Goal: Task Accomplishment & Management: Manage account settings

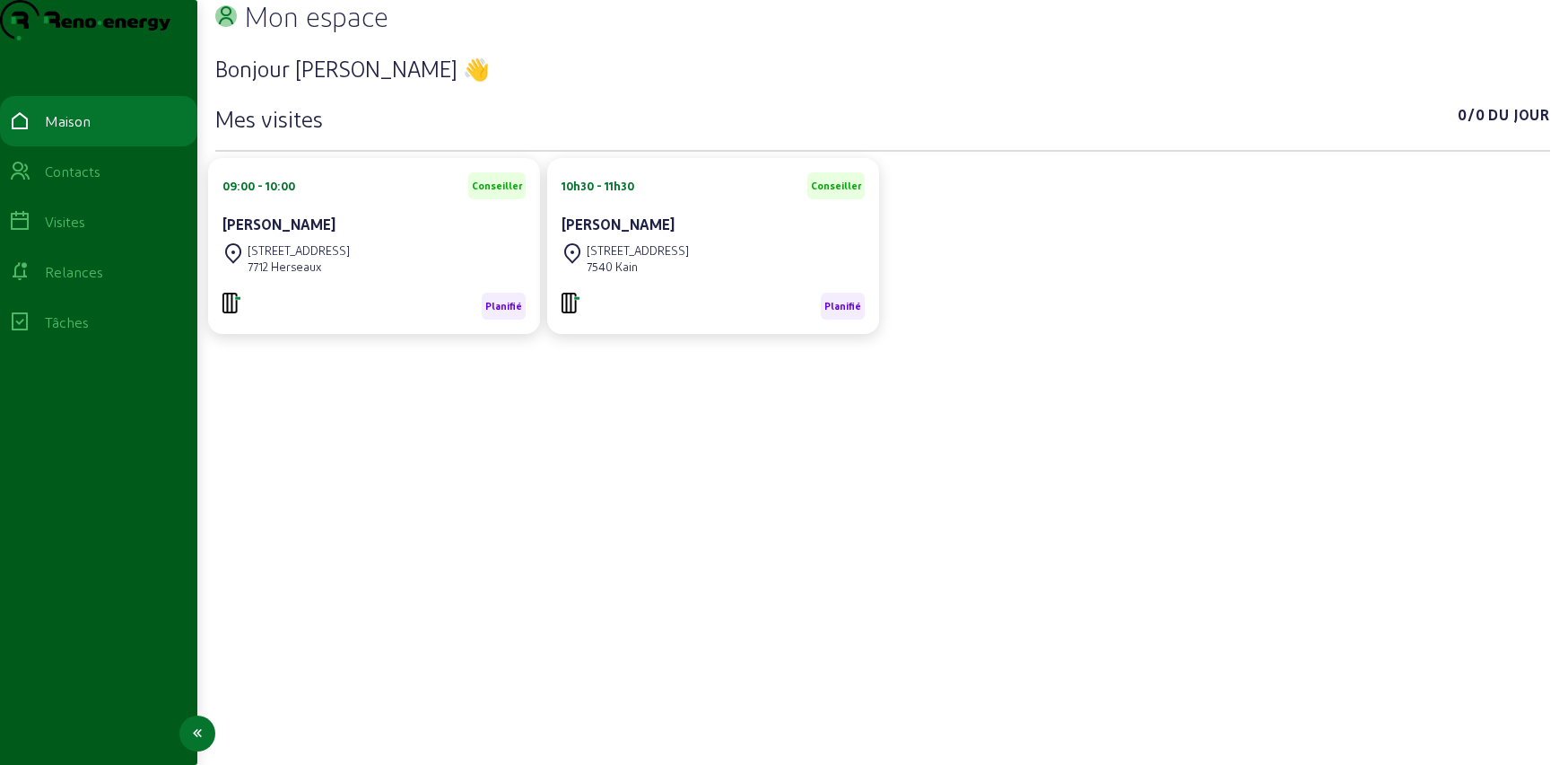
click at [80, 280] on font "Relances" at bounding box center [74, 272] width 58 height 17
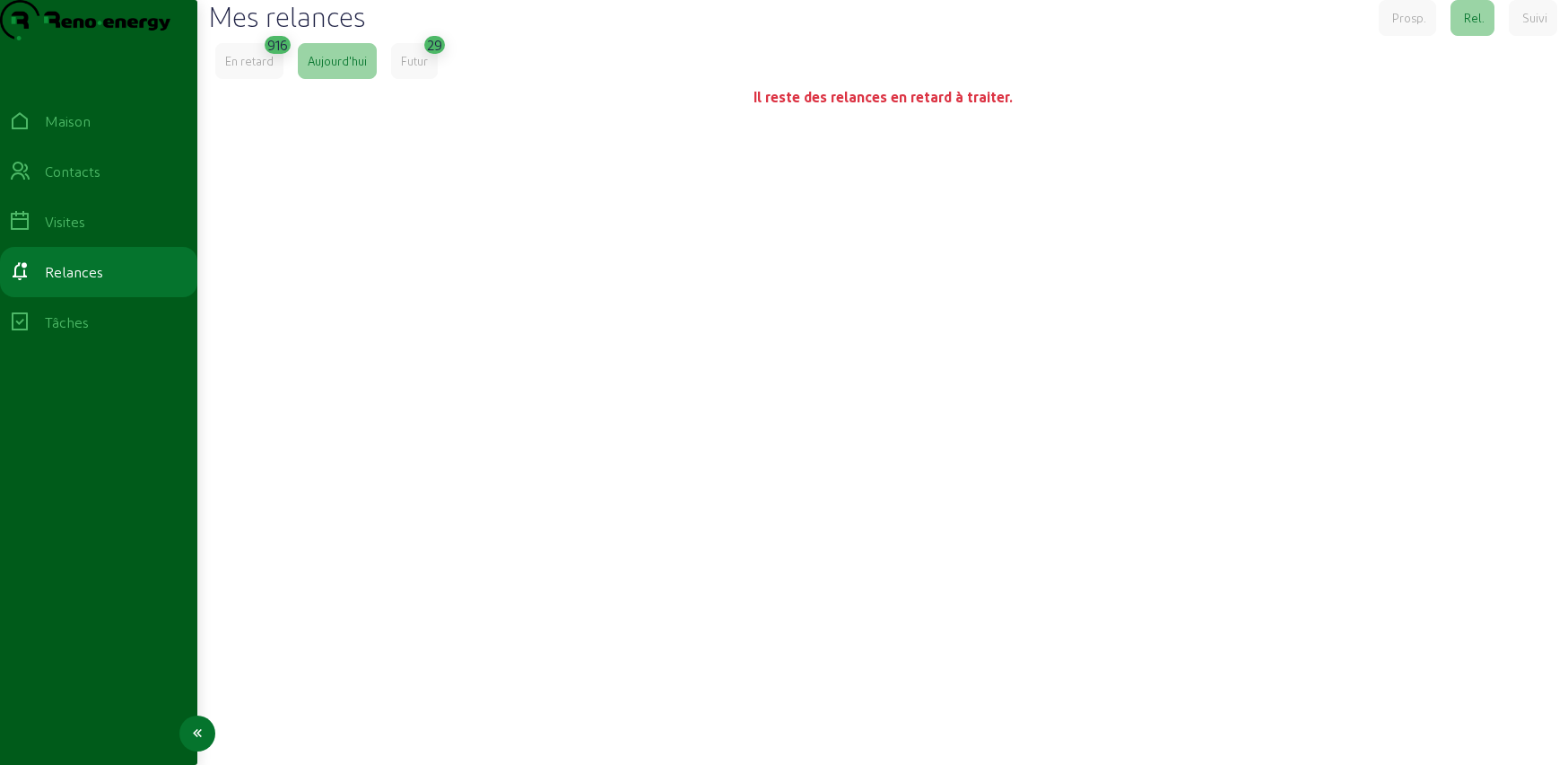
click at [78, 179] on font "Contacts" at bounding box center [73, 171] width 56 height 17
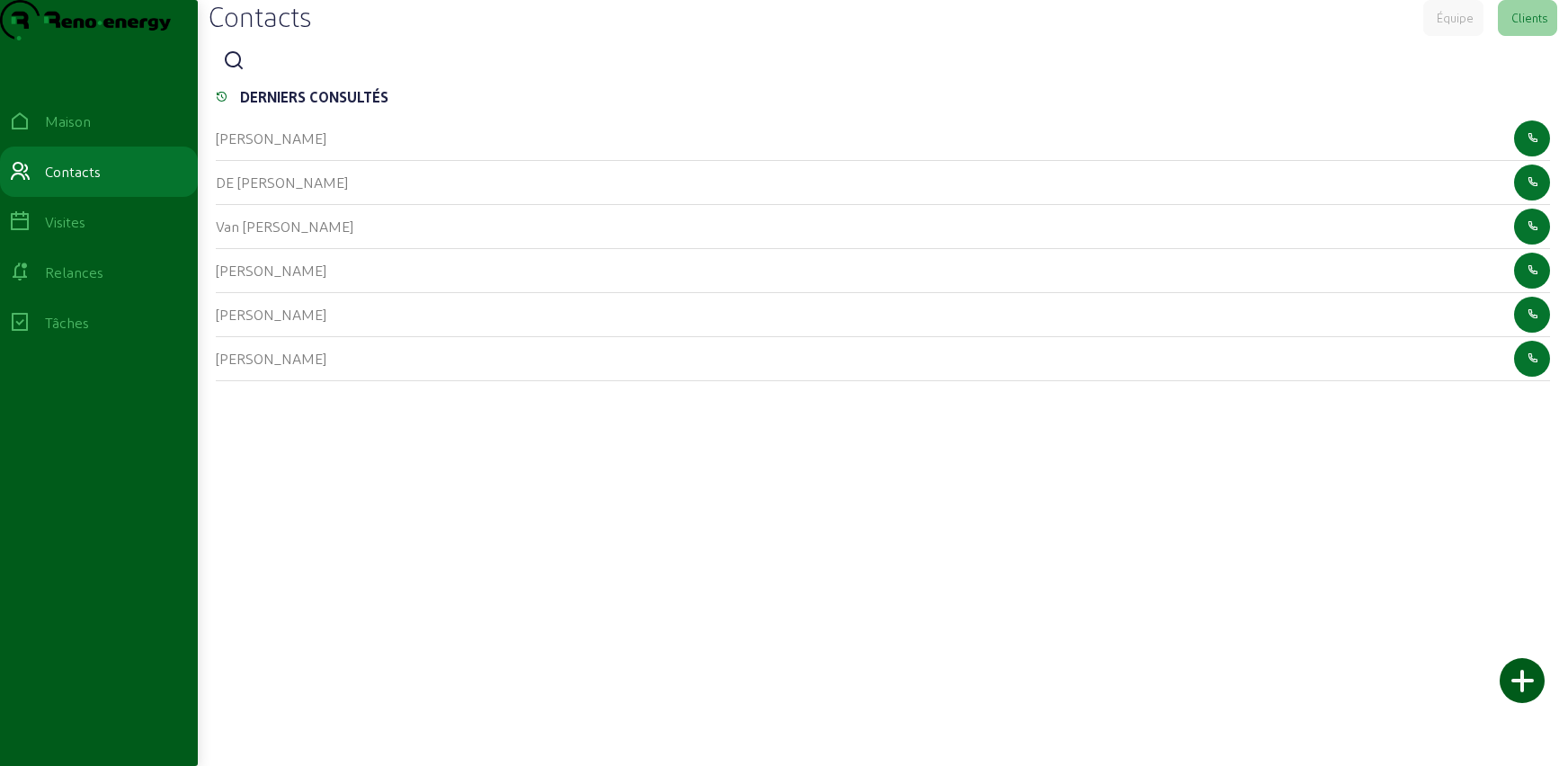
click at [236, 71] on icon at bounding box center [234, 61] width 21 height 21
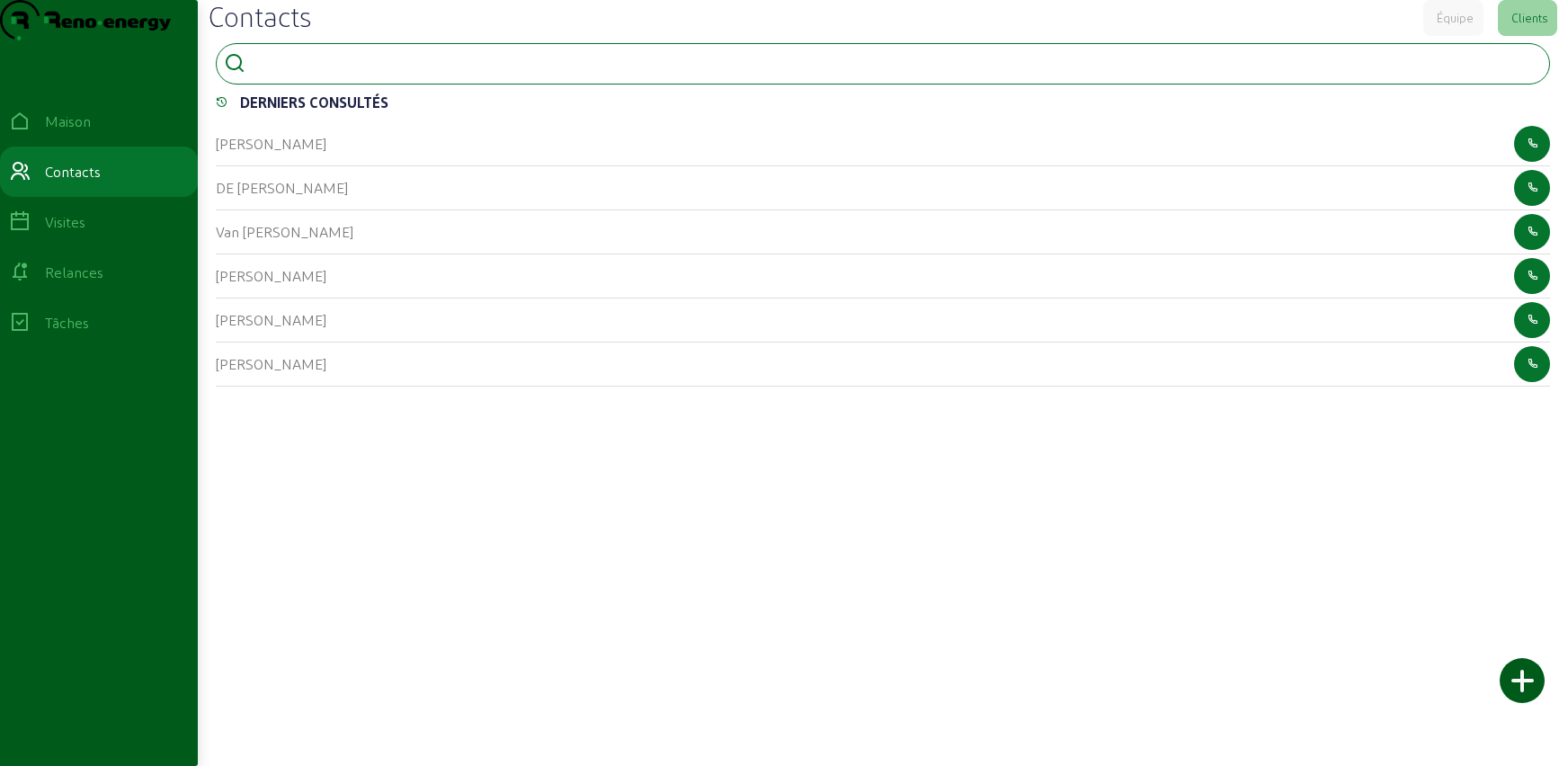
click at [289, 72] on input at bounding box center [332, 62] width 161 height 21
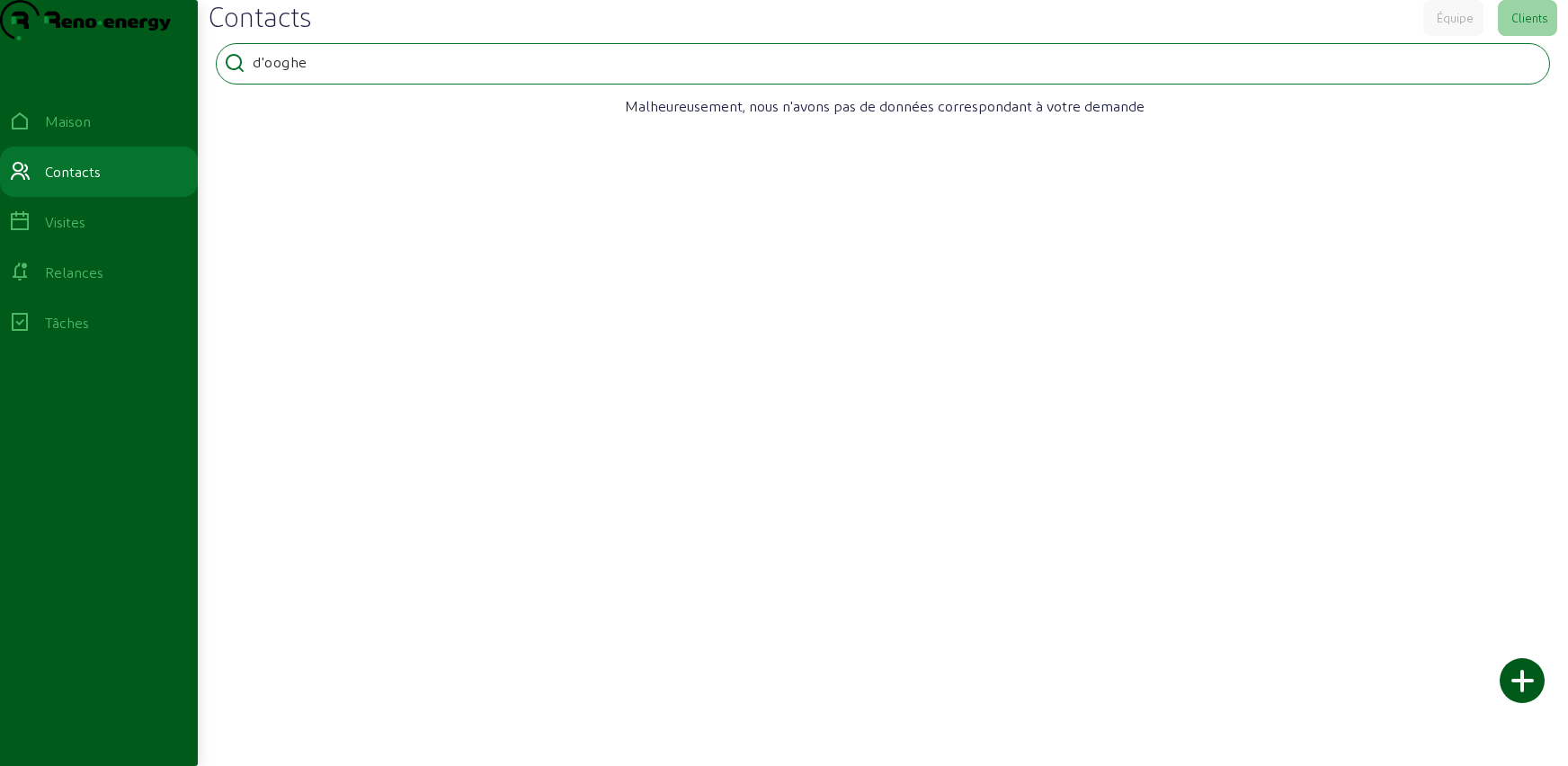
click at [271, 72] on input "d'ooghe" at bounding box center [332, 62] width 161 height 21
type input "dooghe"
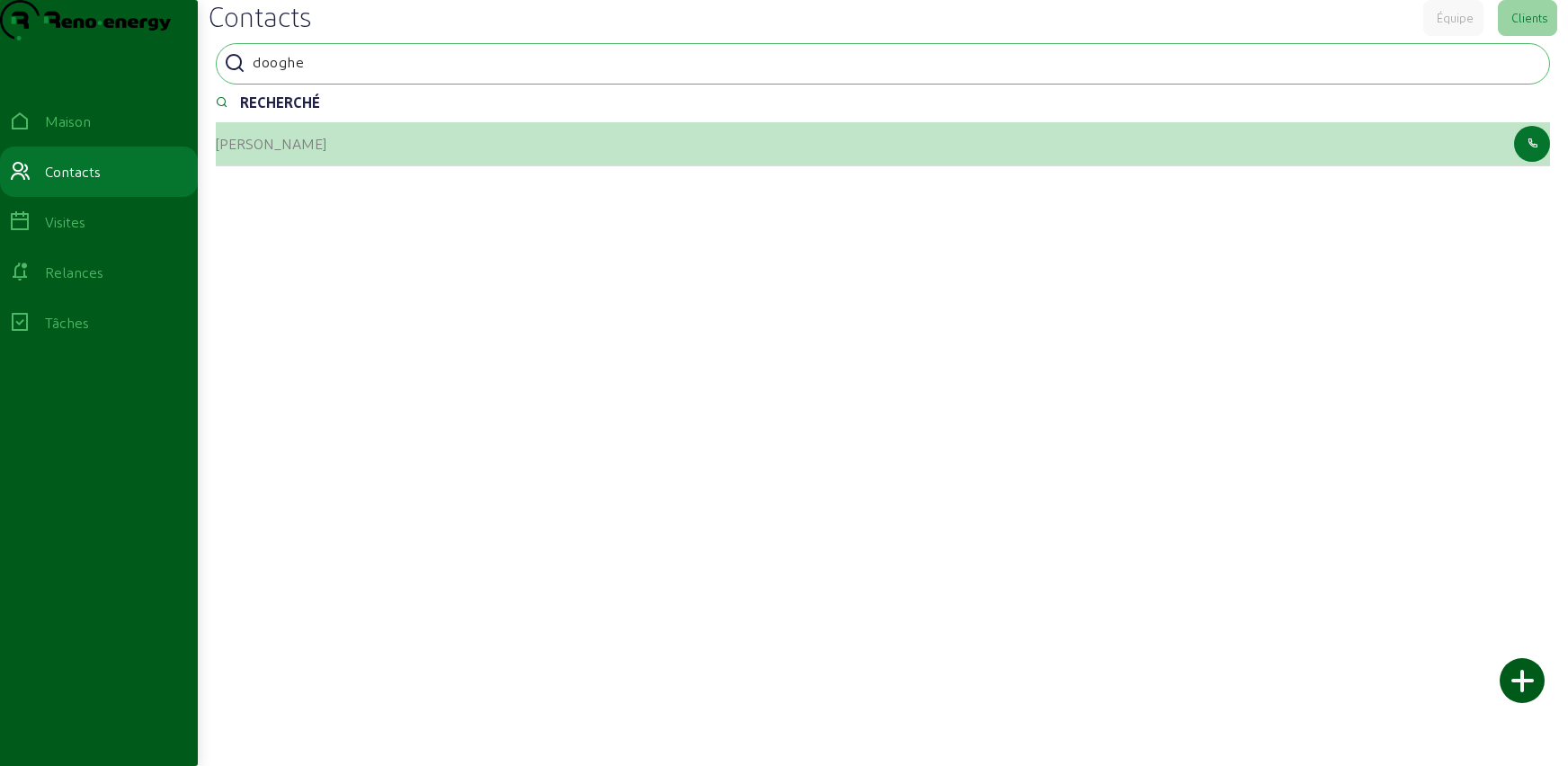
click at [368, 166] on div "[PERSON_NAME]" at bounding box center [882, 145] width 1334 height 44
click at [264, 152] on font "[PERSON_NAME]" at bounding box center [271, 144] width 110 height 17
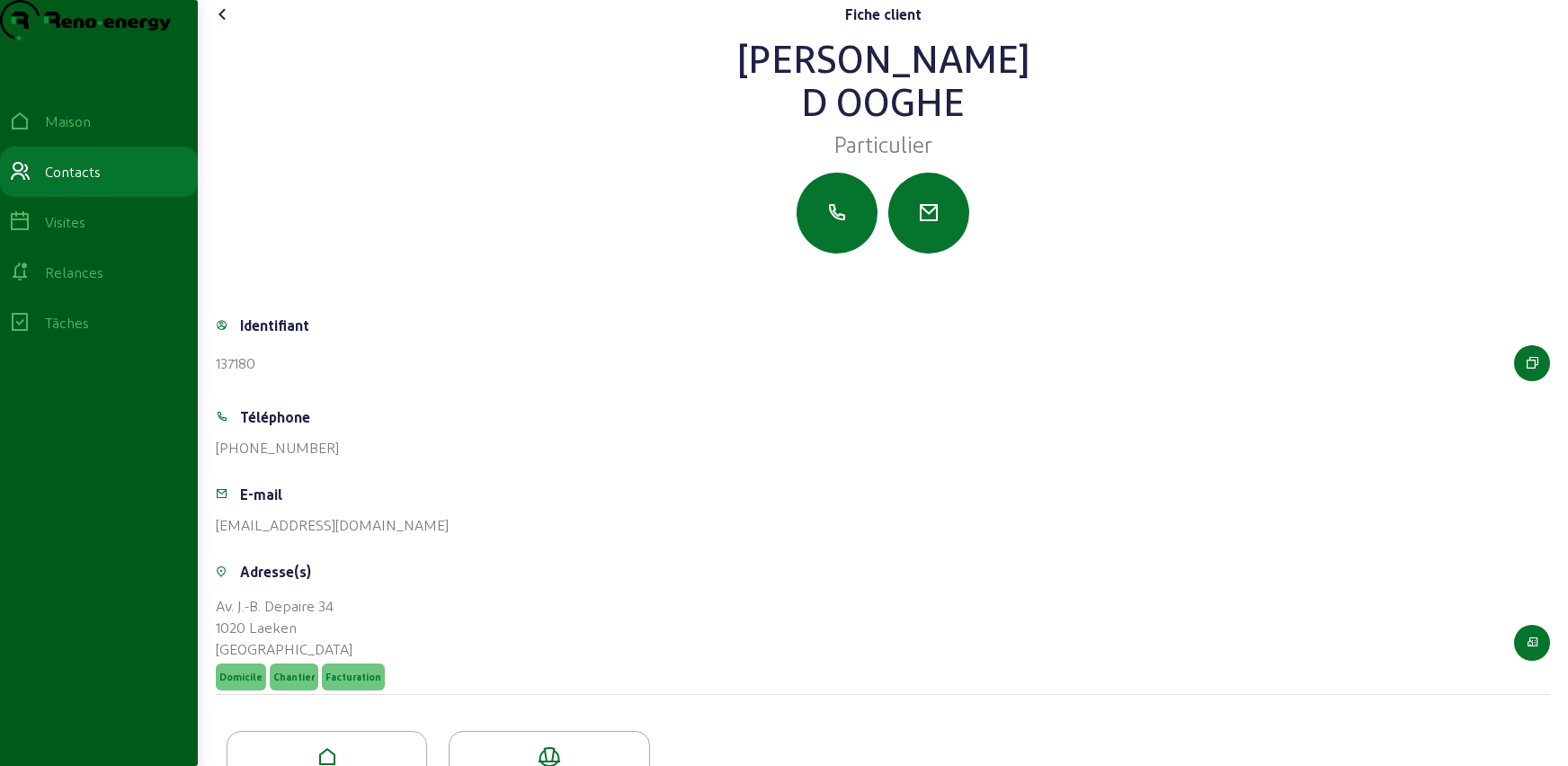
scroll to position [99, 0]
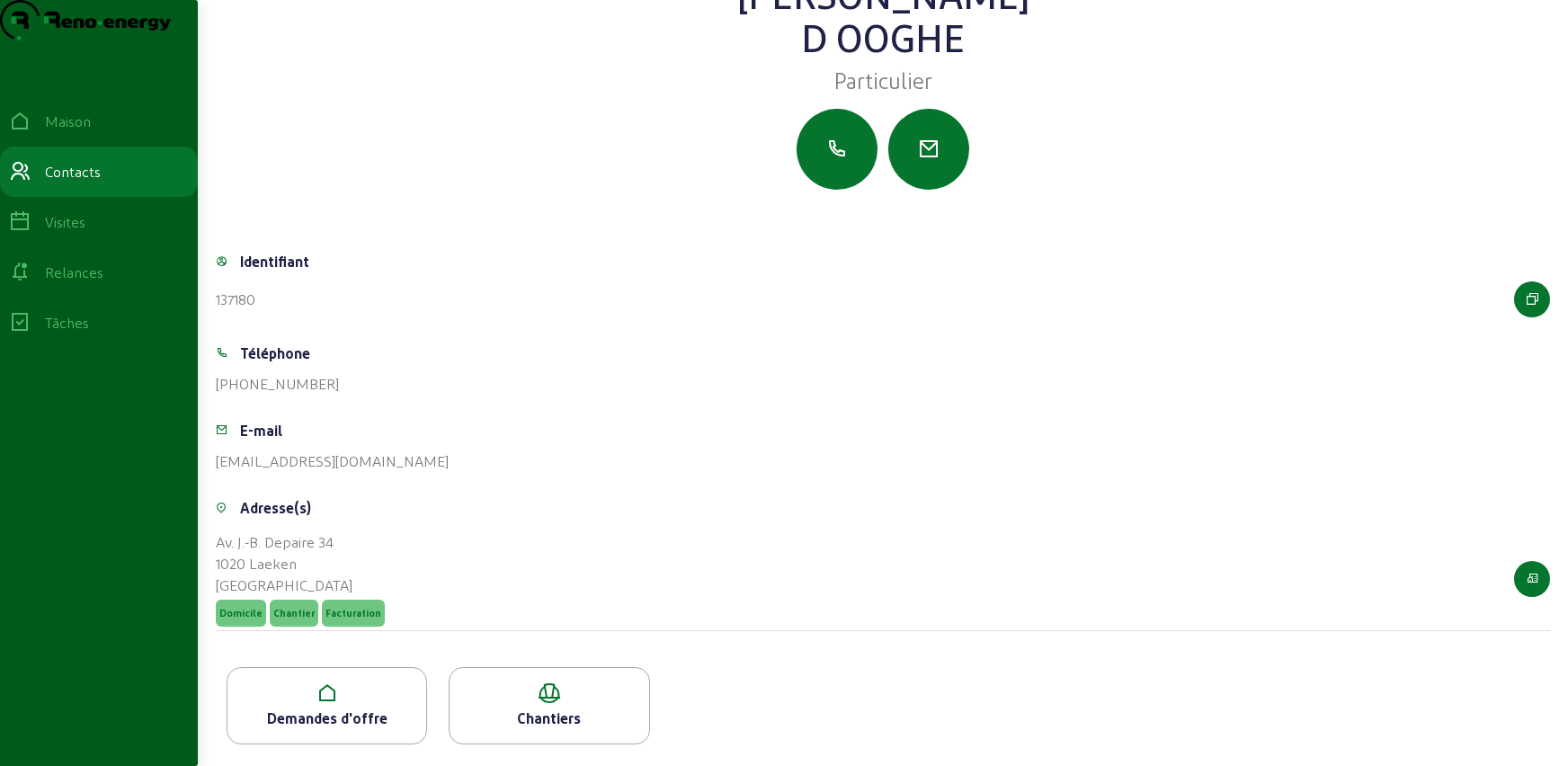
click at [291, 702] on icon at bounding box center [327, 693] width 199 height 21
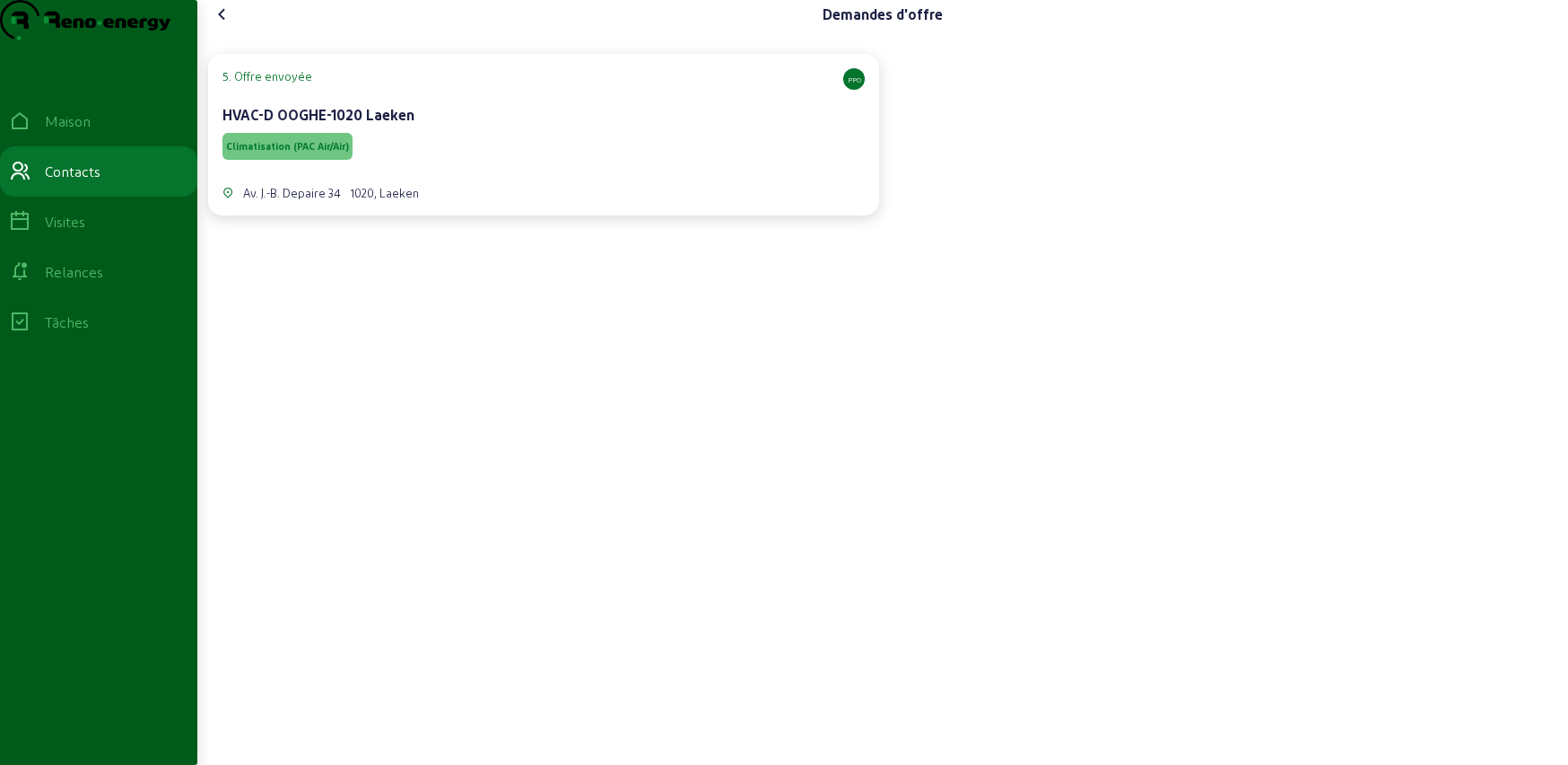
click at [527, 163] on div "Climatisation (PAC Air/Air)" at bounding box center [544, 146] width 642 height 34
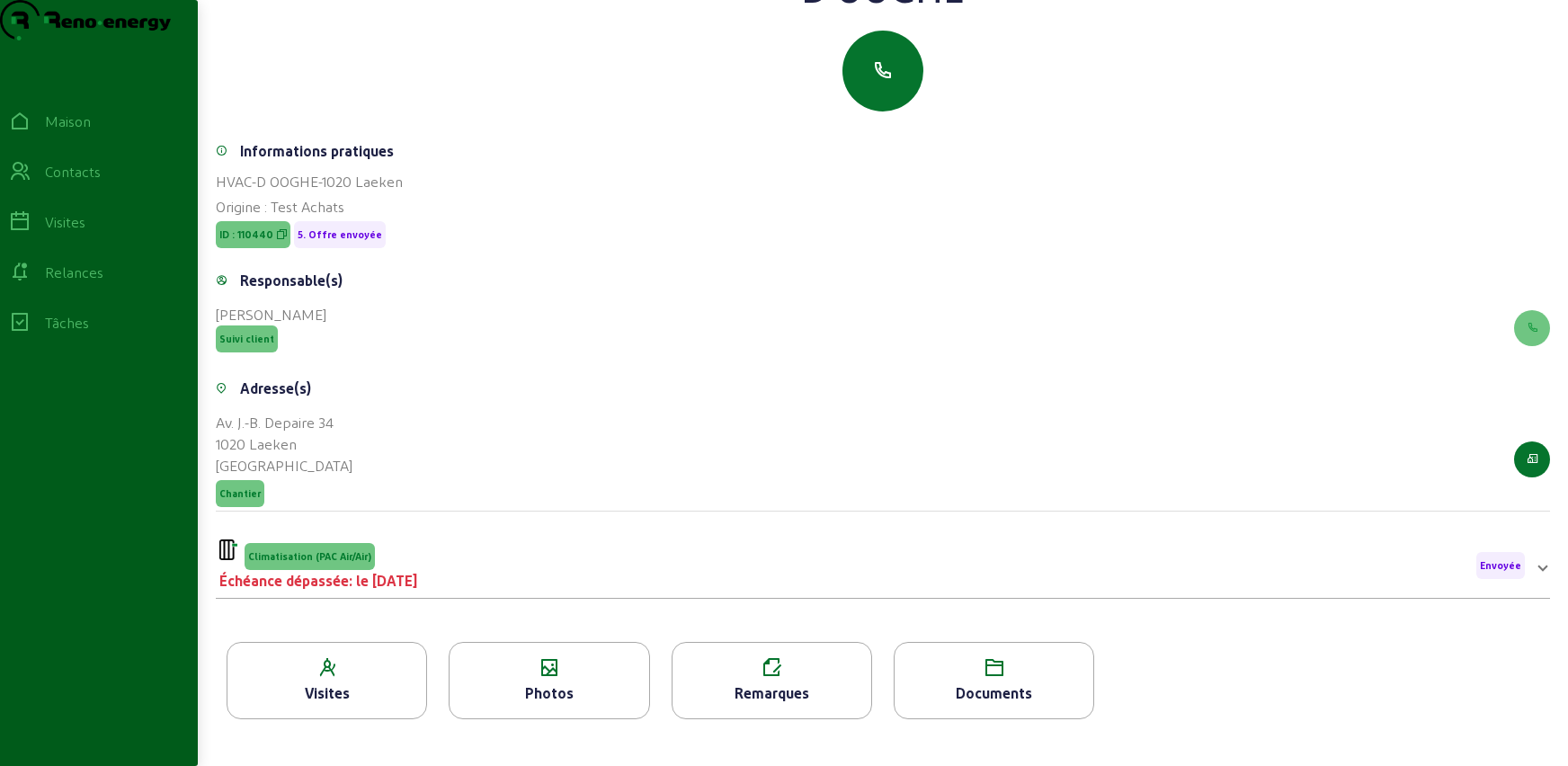
scroll to position [229, 0]
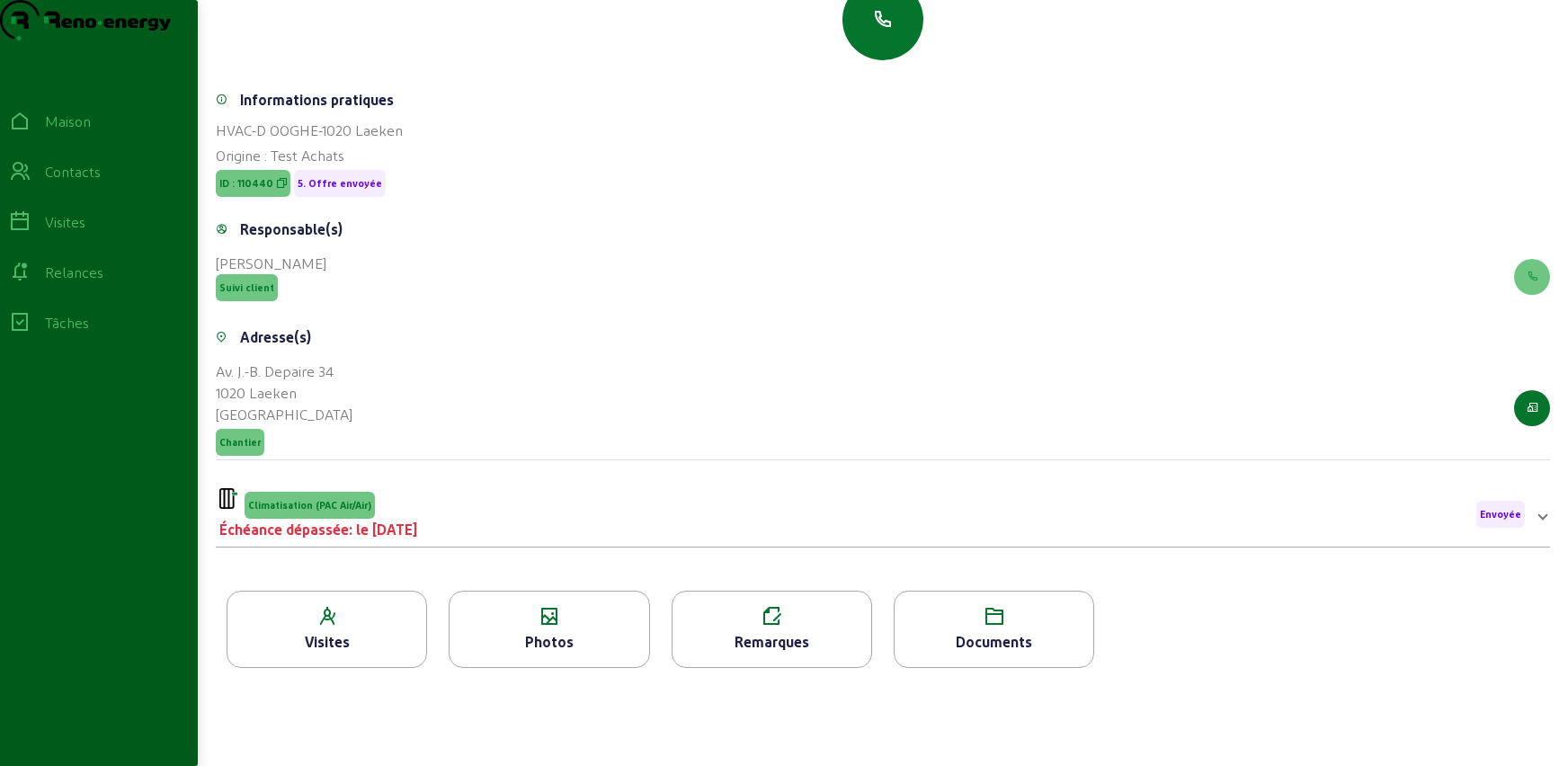
click at [555, 650] on div "Photos" at bounding box center [549, 641] width 199 height 21
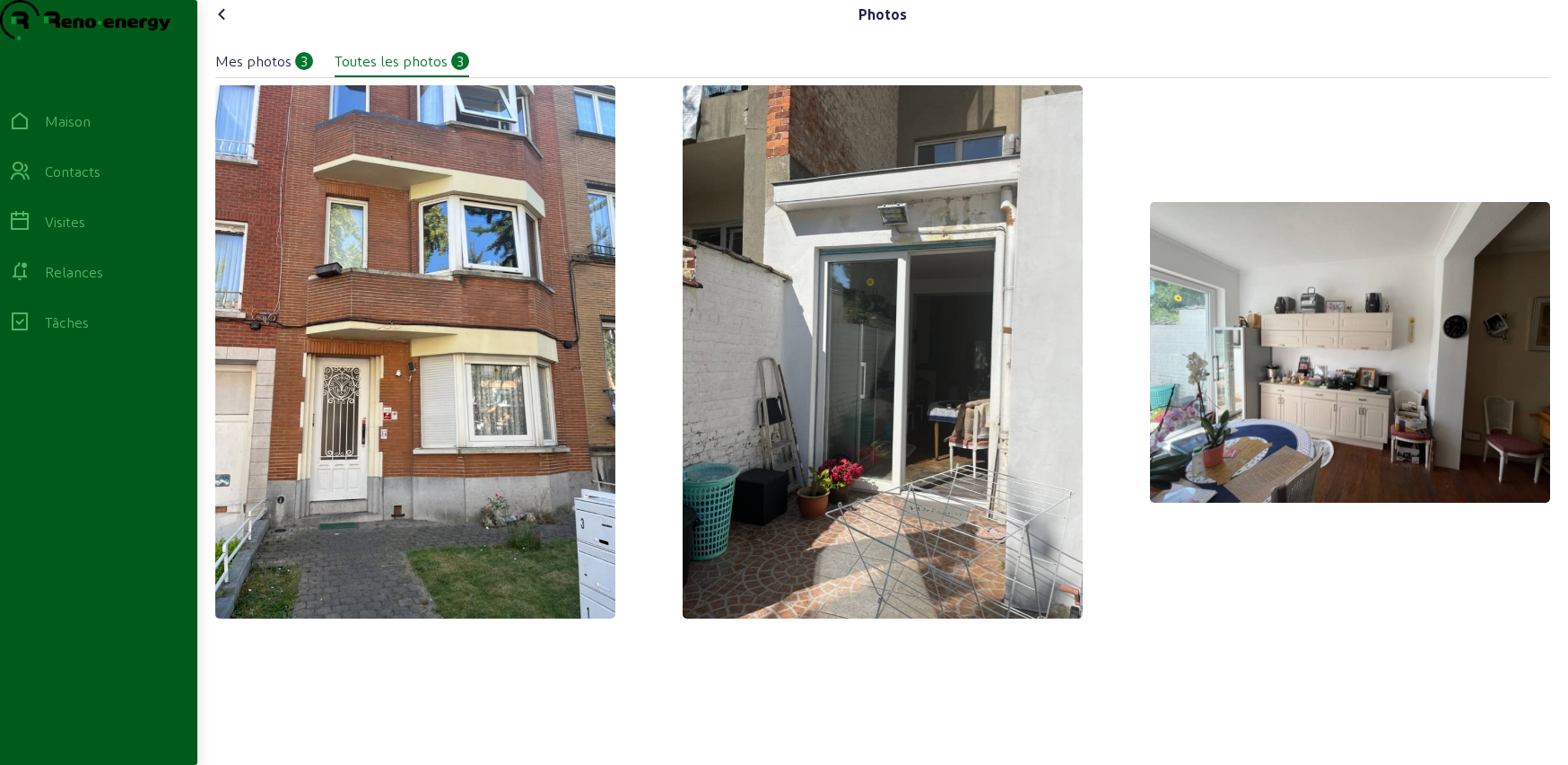
click at [227, 25] on icon at bounding box center [223, 14] width 21 height 21
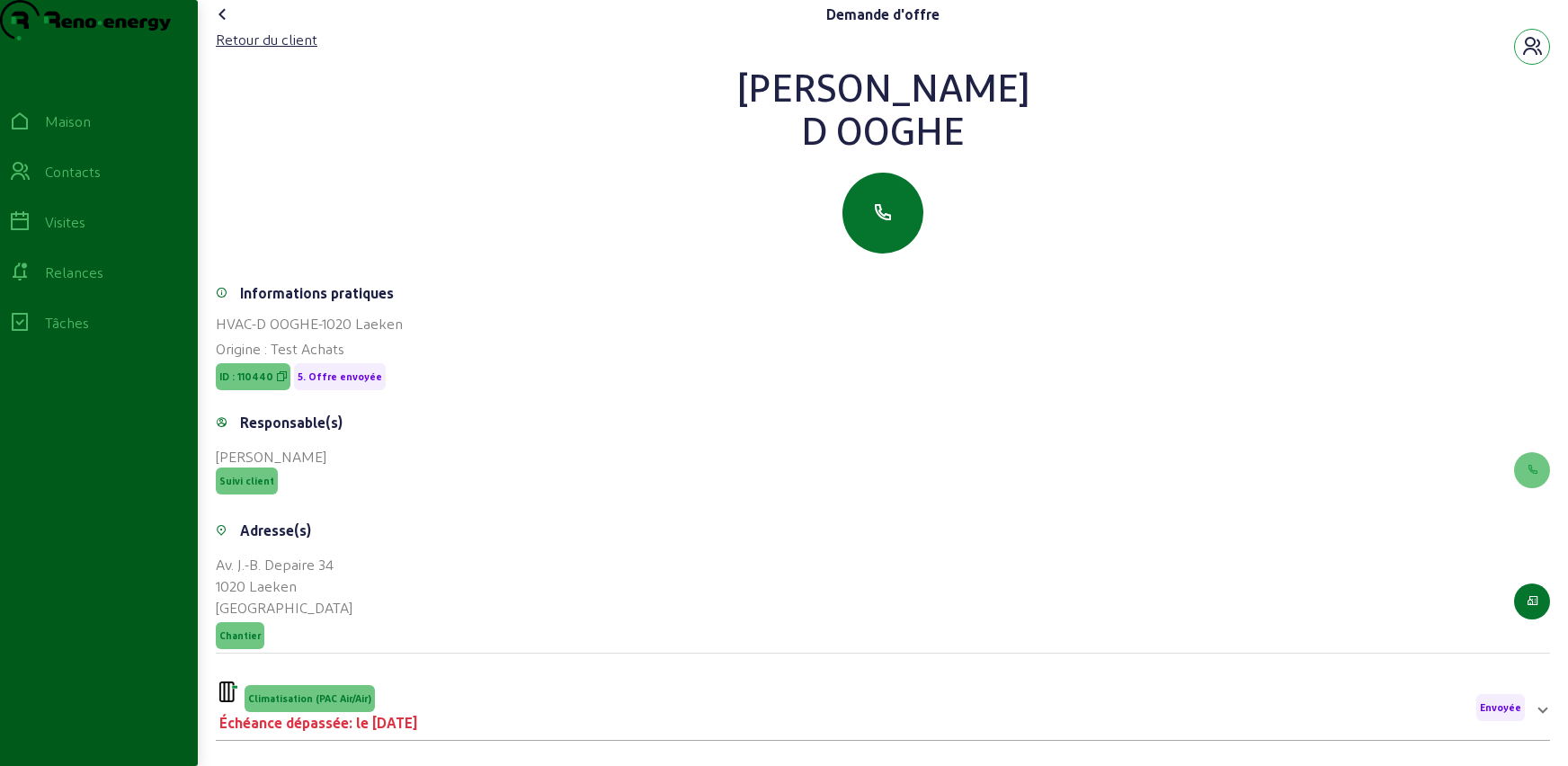
click at [1540, 65] on button "button" at bounding box center [1531, 46] width 36 height 36
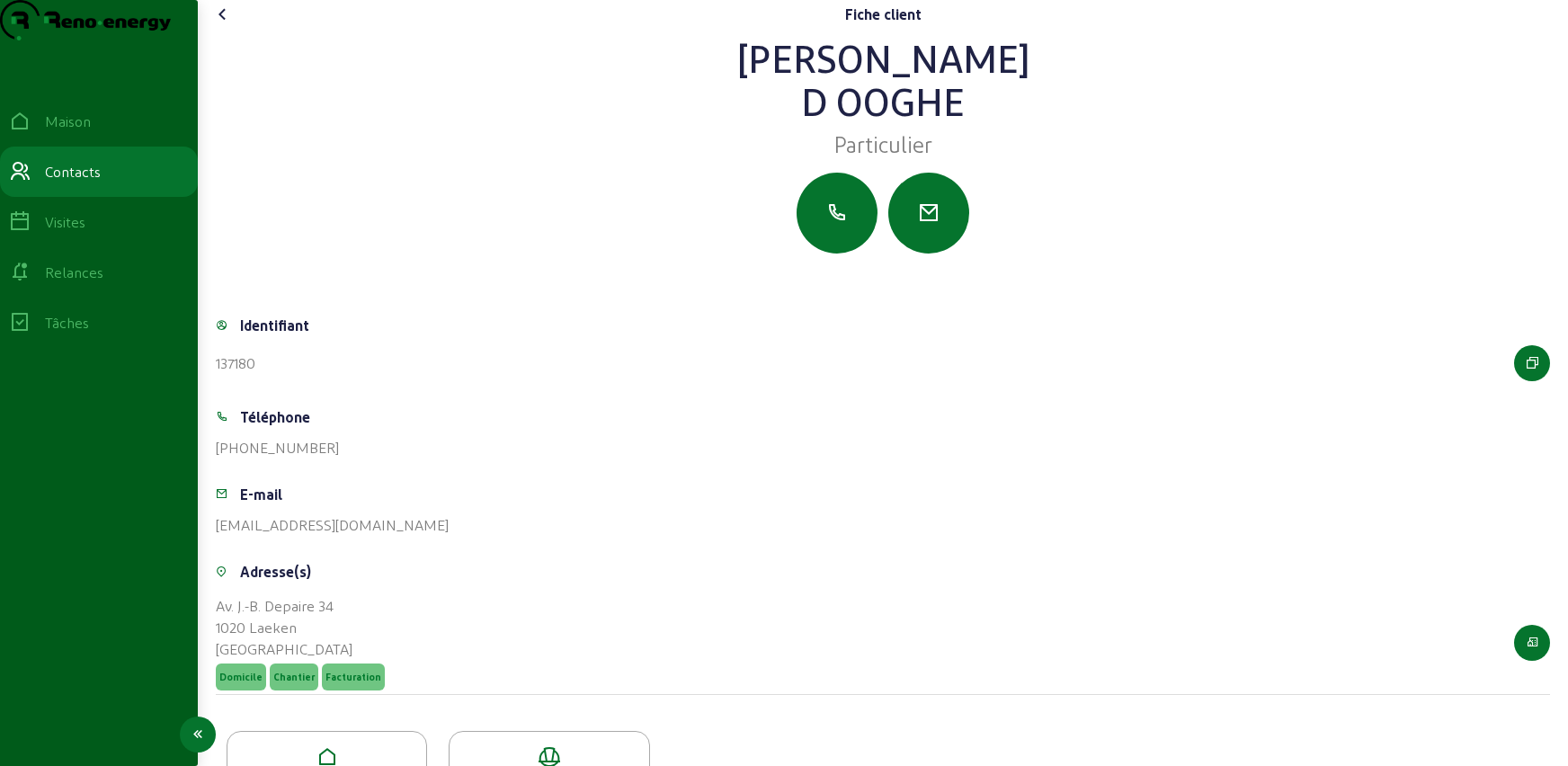
click at [90, 180] on font "Contacts" at bounding box center [73, 171] width 56 height 17
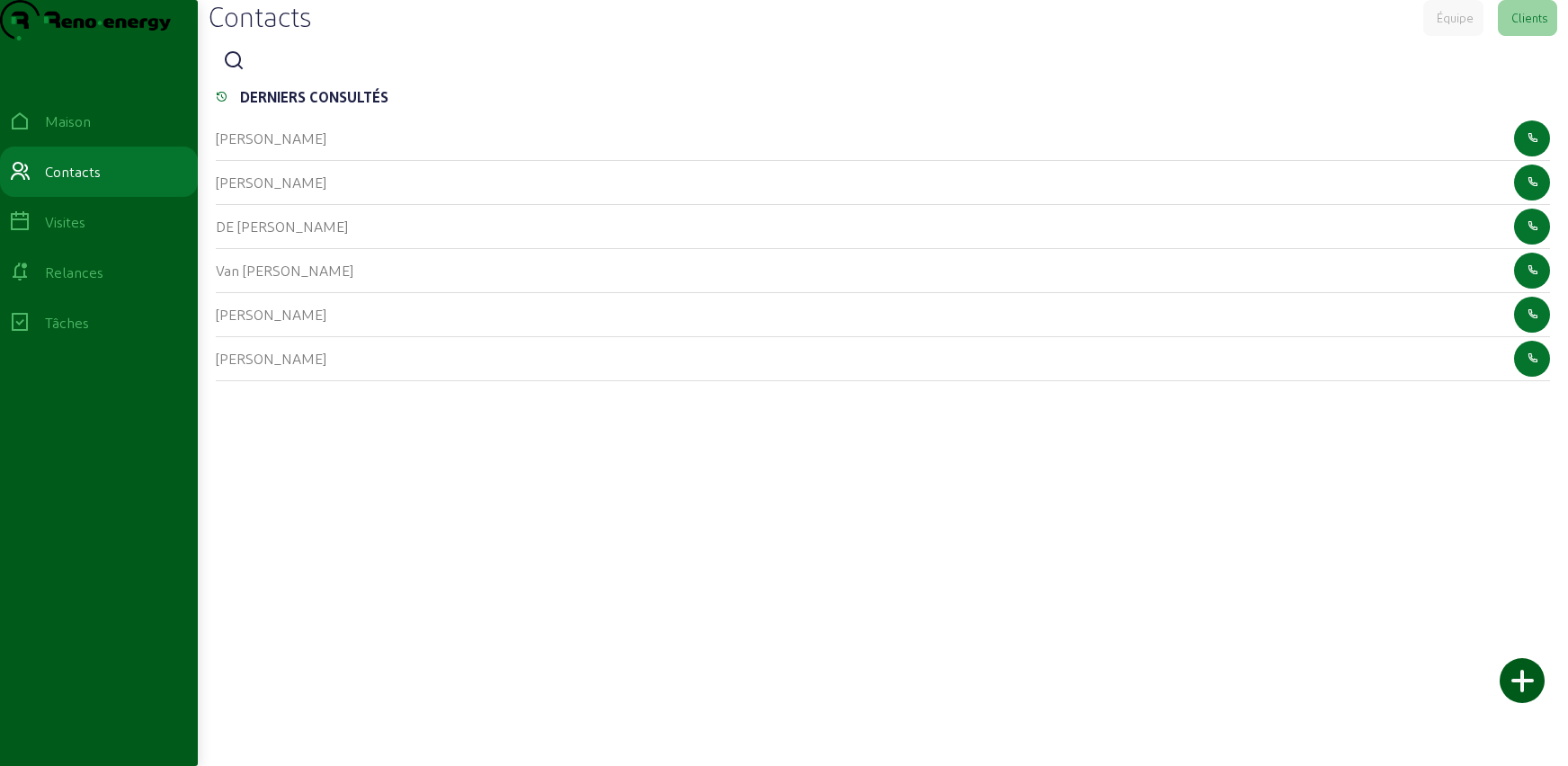
click at [236, 71] on icon at bounding box center [234, 61] width 21 height 21
click at [283, 72] on input at bounding box center [332, 62] width 161 height 21
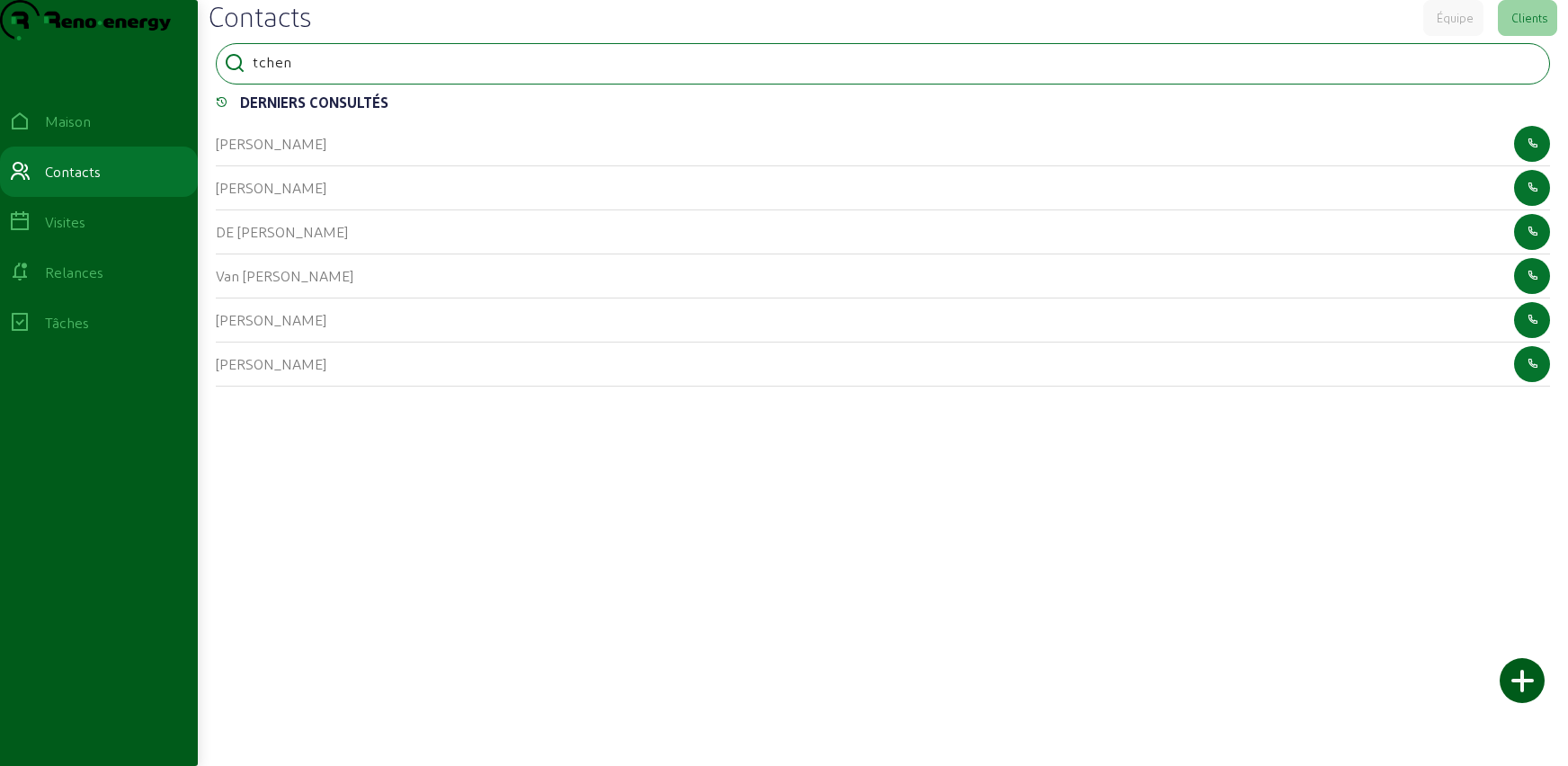
type input "tchen"
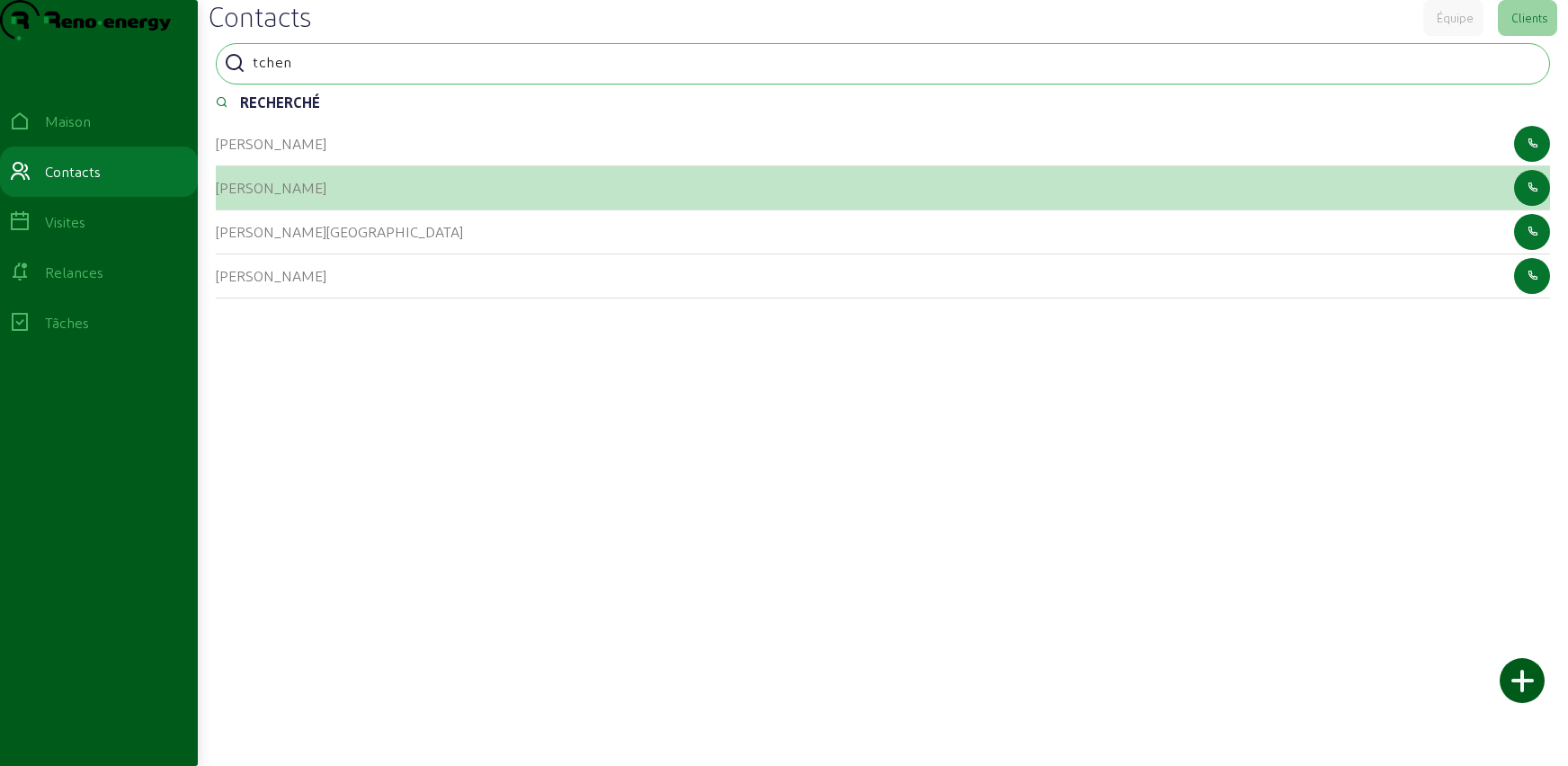
click at [277, 196] on font "[PERSON_NAME]" at bounding box center [271, 187] width 110 height 17
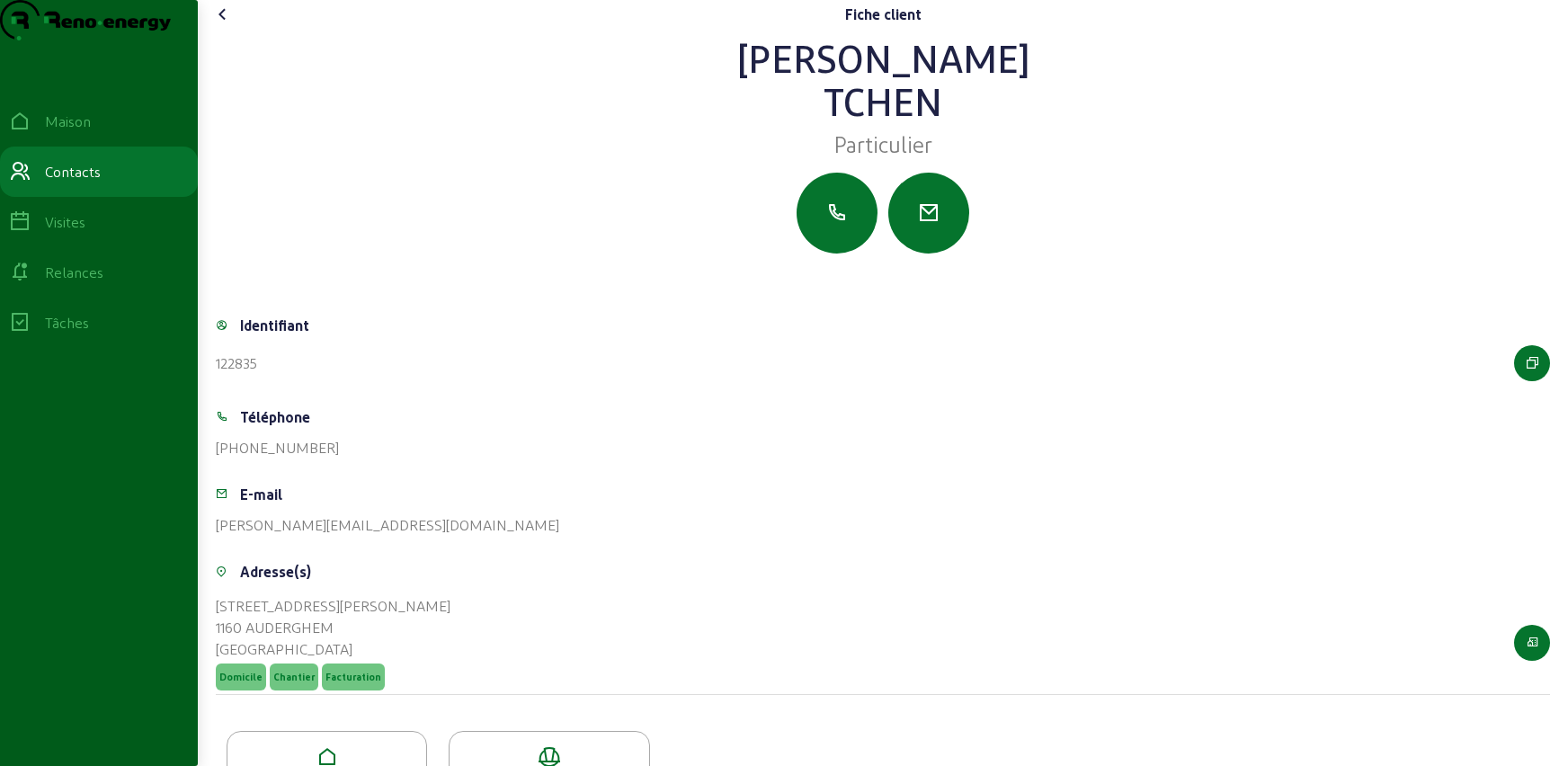
scroll to position [99, 0]
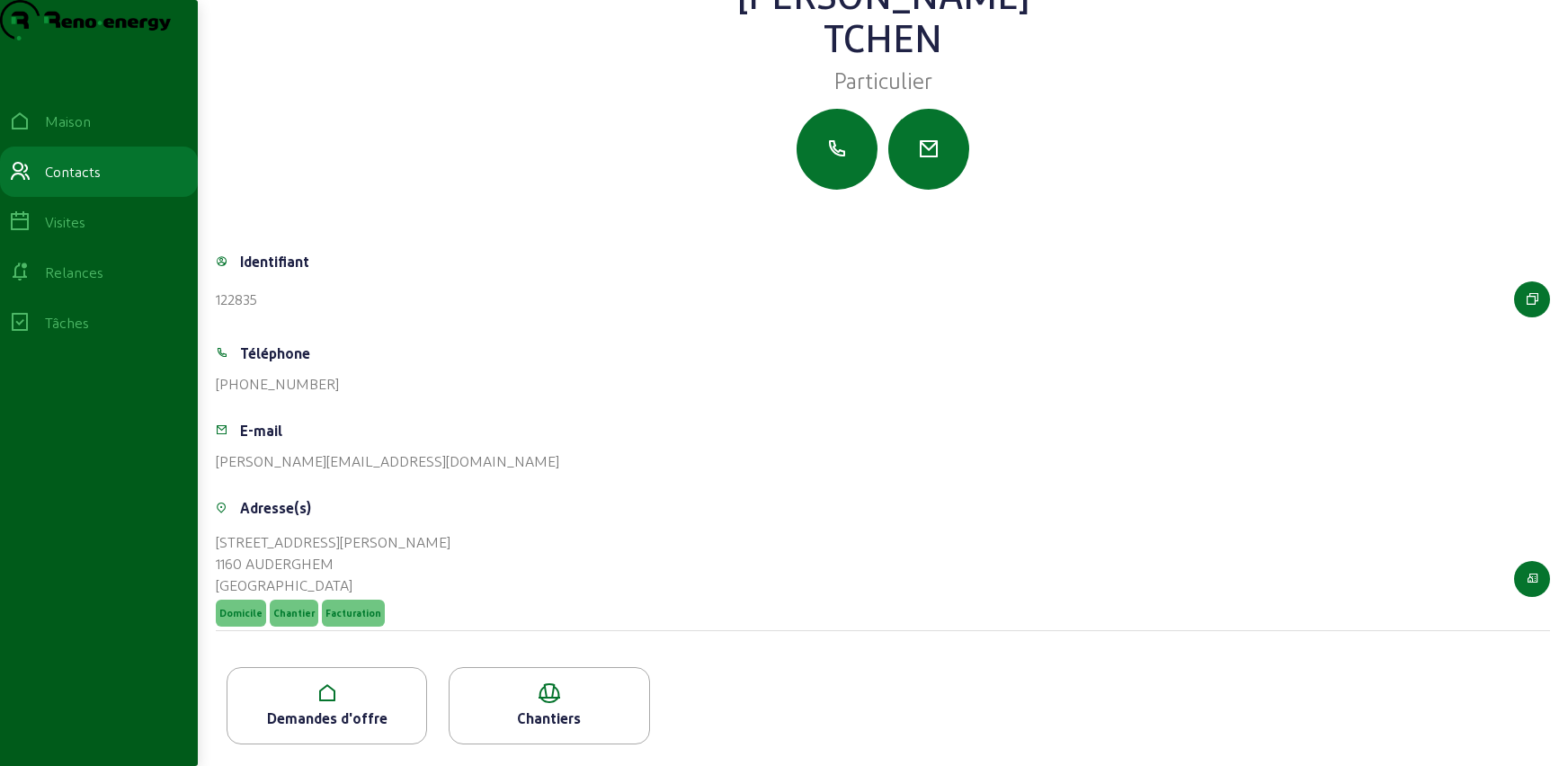
click at [317, 707] on div "Demandes d'offre" at bounding box center [327, 718] width 199 height 21
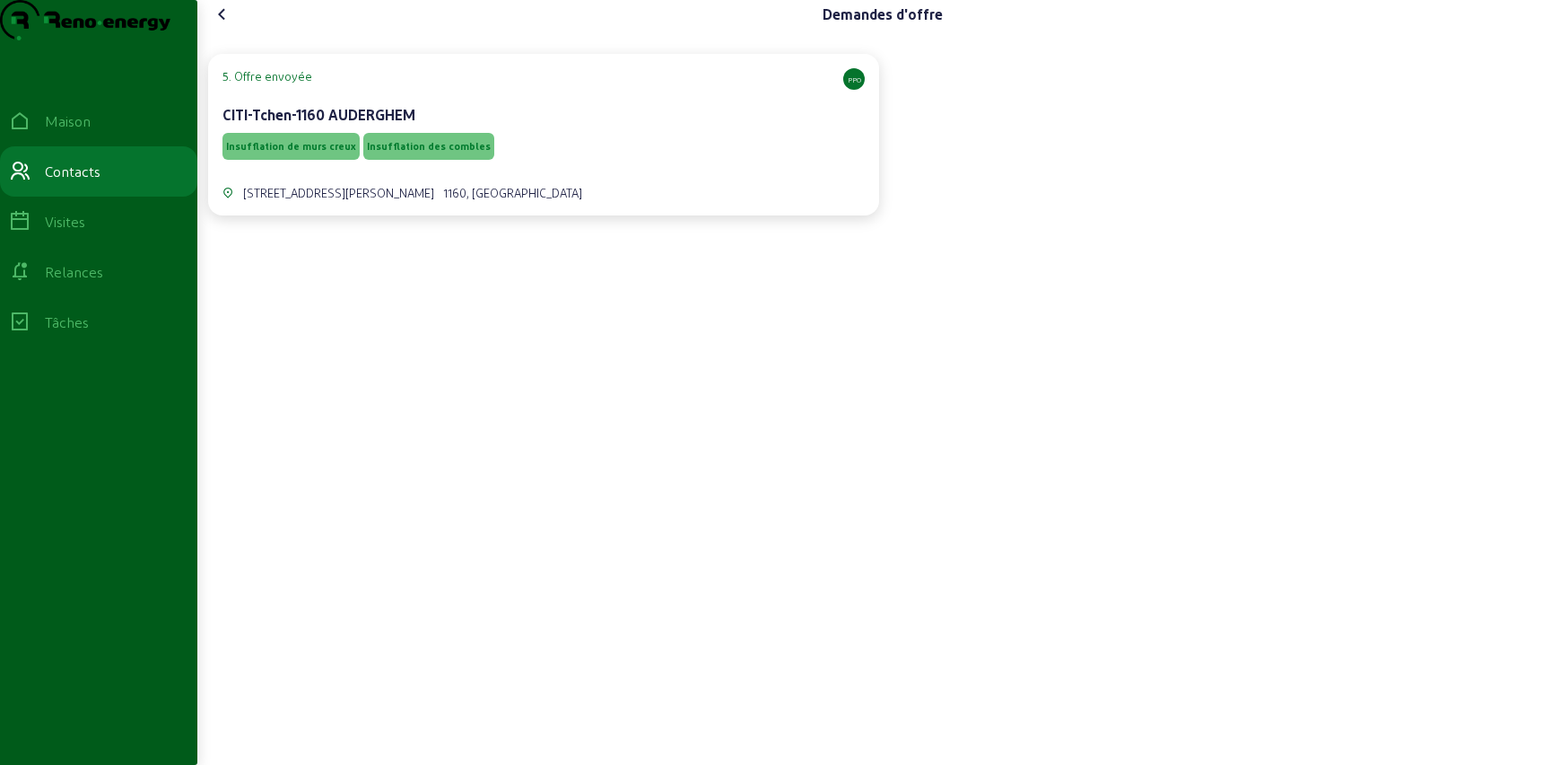
click at [579, 163] on div "Insufflation de murs creux Insufflation des combles" at bounding box center [544, 146] width 642 height 34
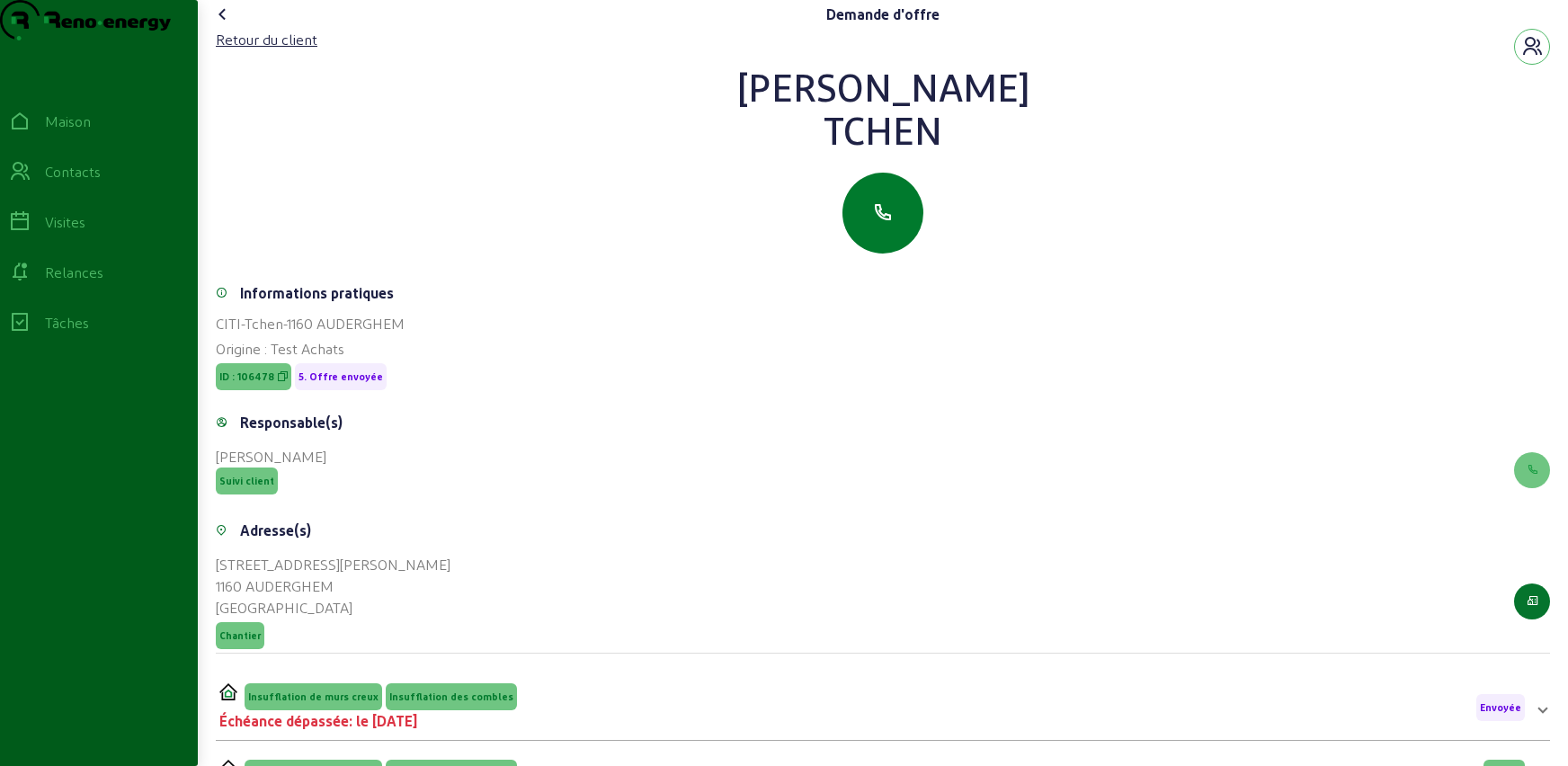
click at [888, 224] on icon "button" at bounding box center [882, 213] width 21 height 21
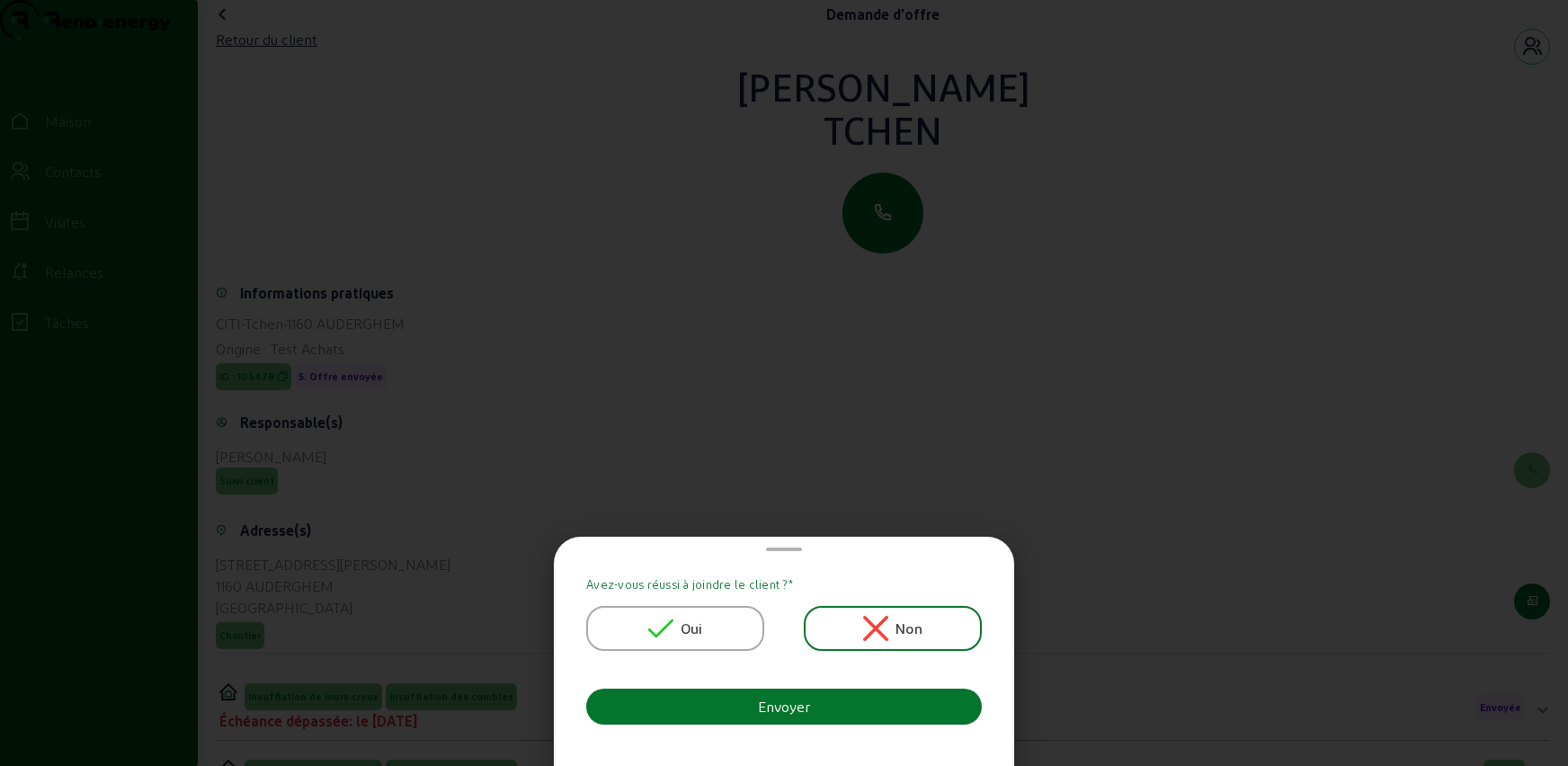
click at [678, 618] on div "Oui" at bounding box center [675, 628] width 55 height 25
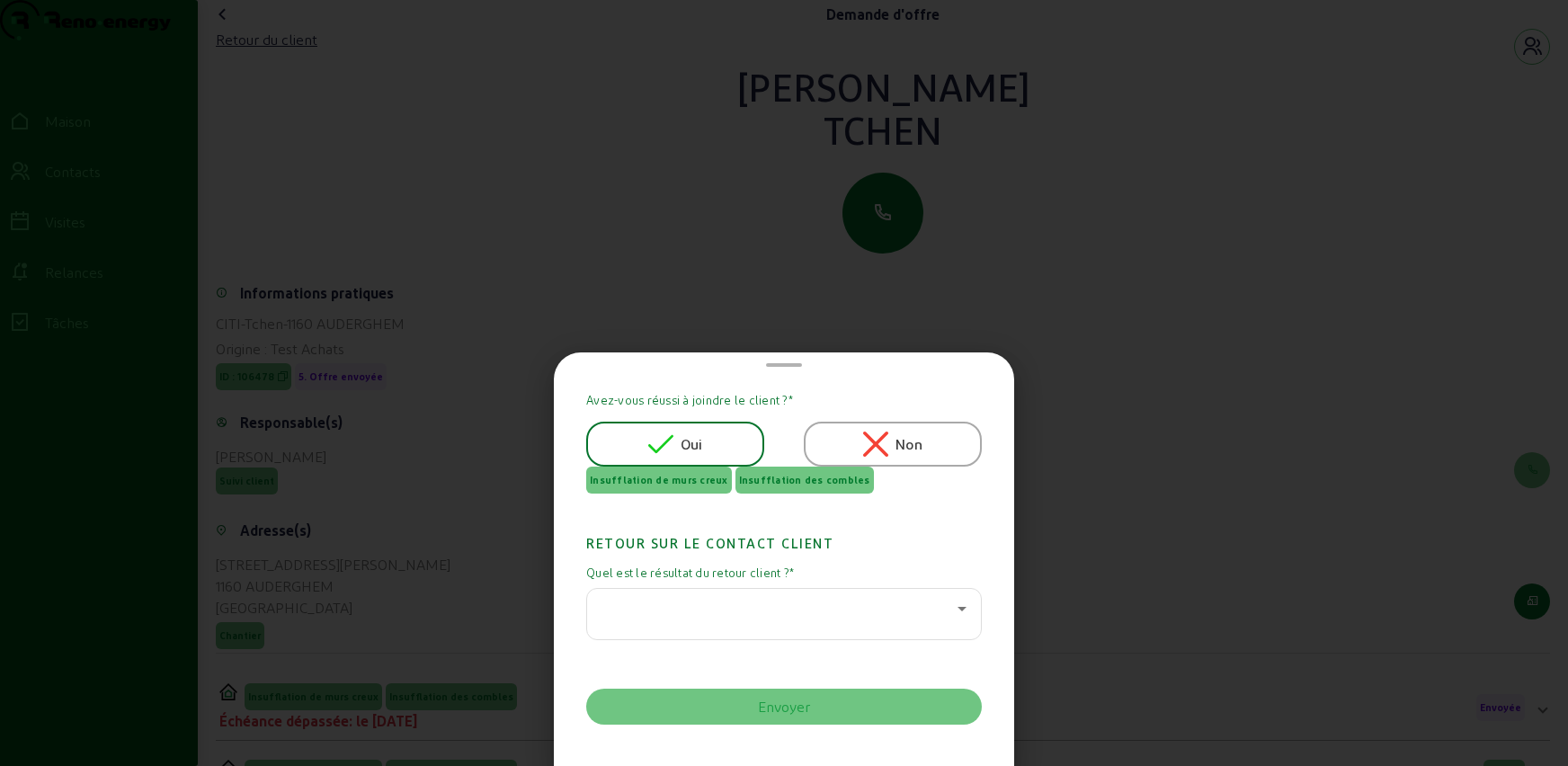
click at [684, 601] on div at bounding box center [779, 609] width 356 height 21
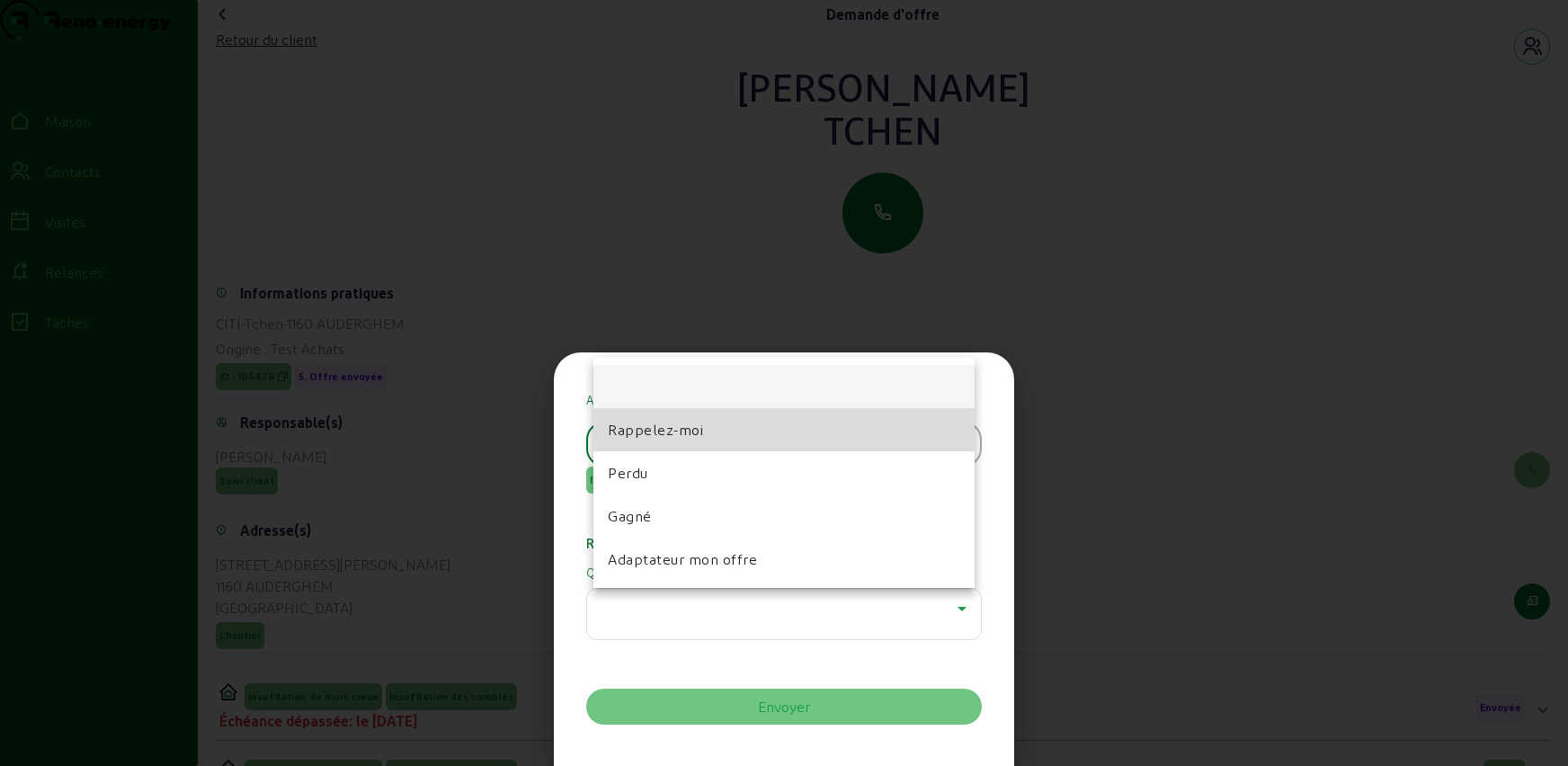
click at [648, 428] on font "Rappelez-moi" at bounding box center [655, 429] width 96 height 17
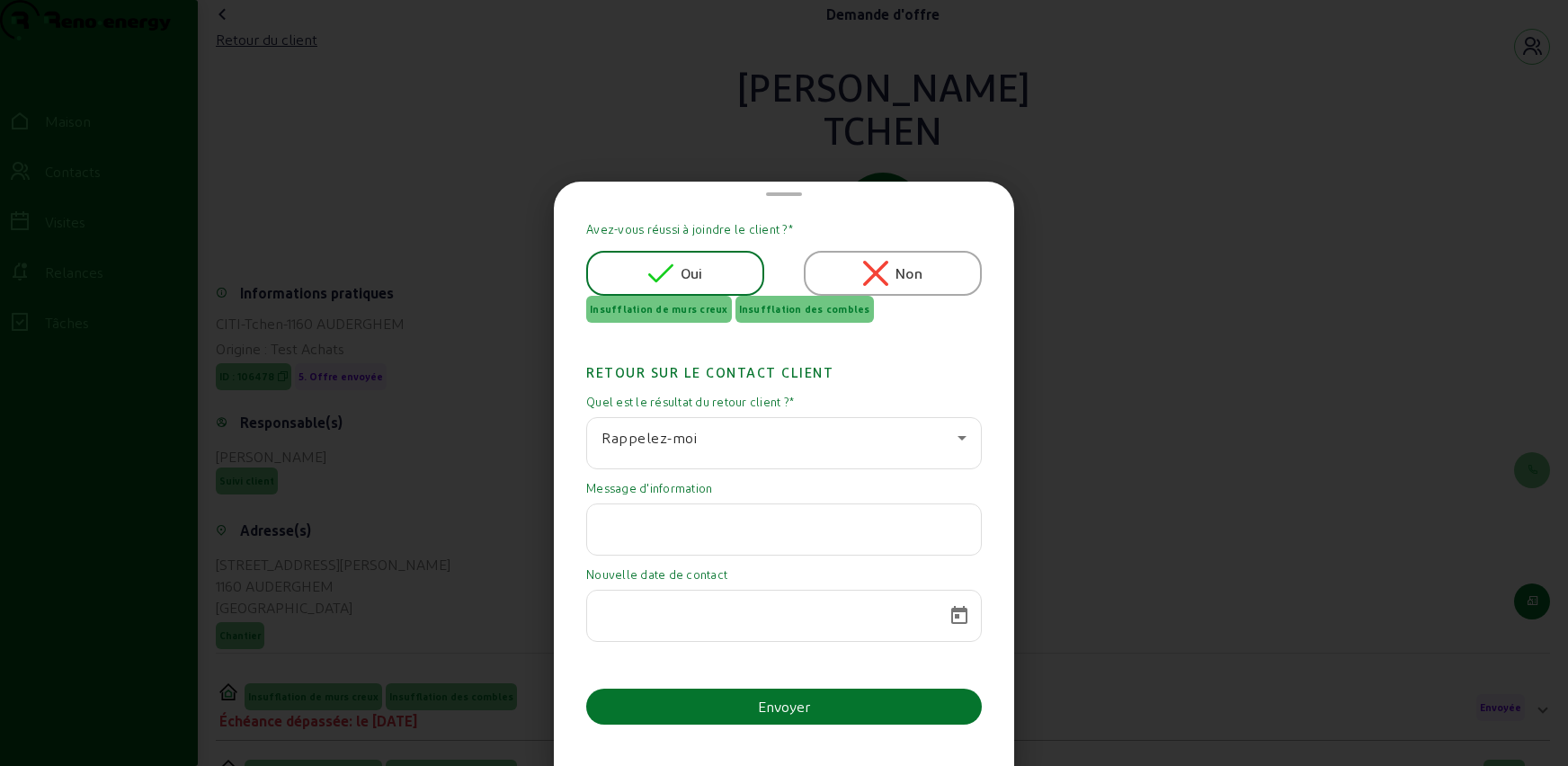
click at [732, 529] on input "text" at bounding box center [784, 524] width 365 height 21
click at [610, 526] on input "projet d'extension de sa maison." at bounding box center [784, 524] width 365 height 21
type input "Toujours intéressé mais projet d'extension de sa maison."
click at [953, 610] on span "Calendrier ouvert" at bounding box center [958, 615] width 43 height 43
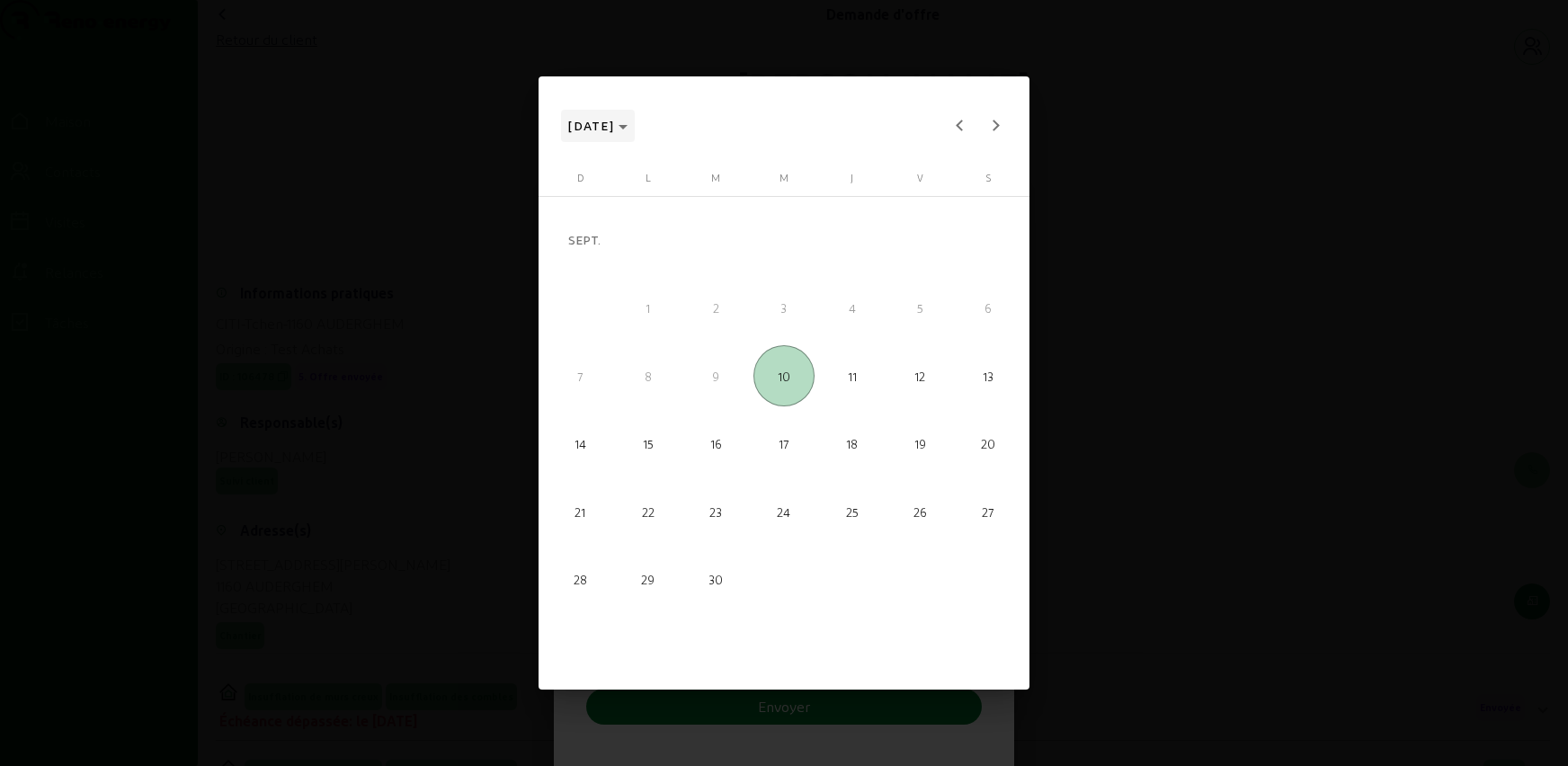
click at [627, 126] on polygon "Choisissez le mois et l'année" at bounding box center [622, 127] width 9 height 5
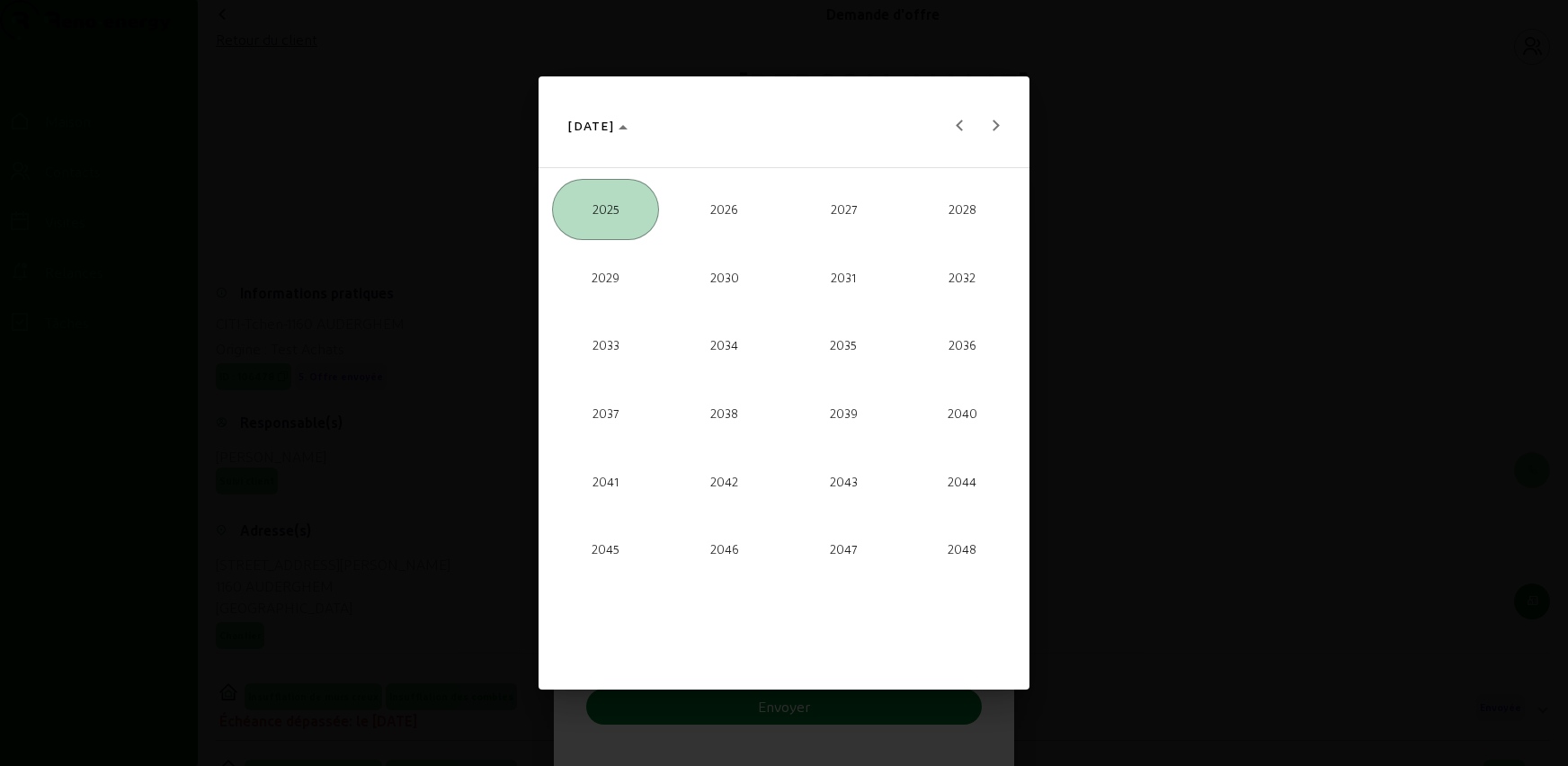
click at [729, 208] on font "2026" at bounding box center [724, 208] width 28 height 14
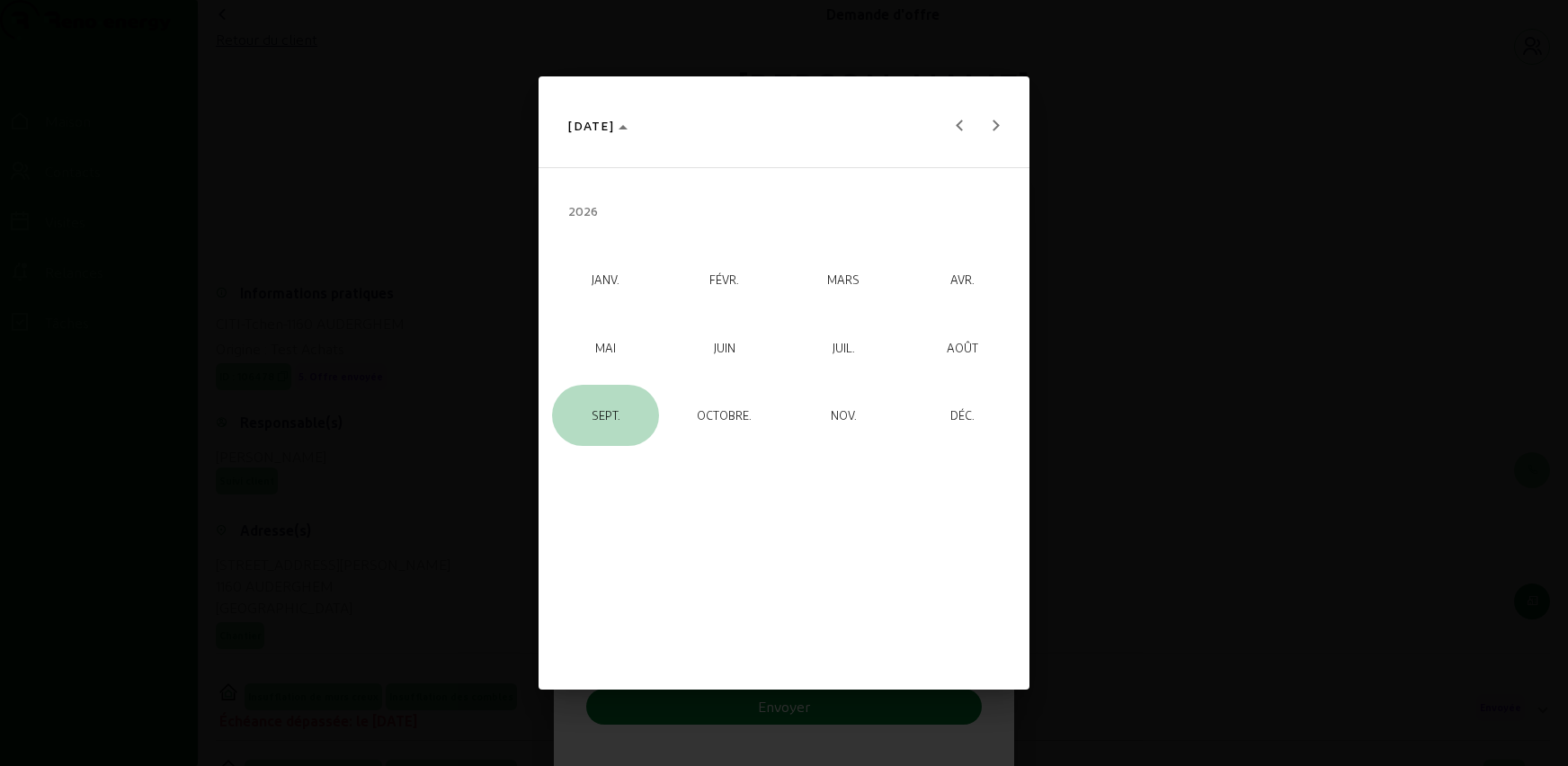
click at [601, 410] on font "SEPT." at bounding box center [606, 413] width 29 height 14
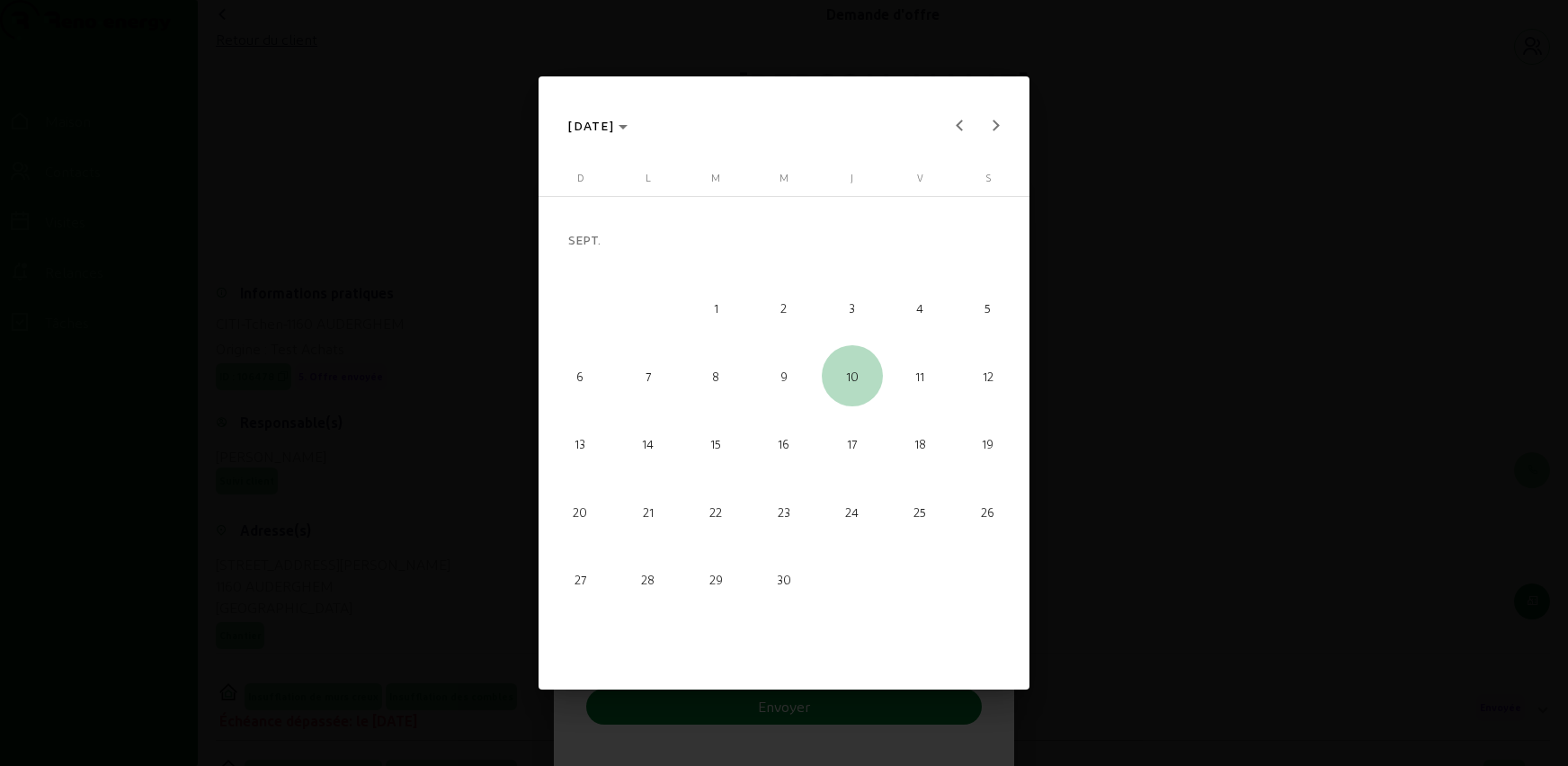
click at [850, 377] on font "10" at bounding box center [852, 375] width 13 height 14
type input "[DATE]"
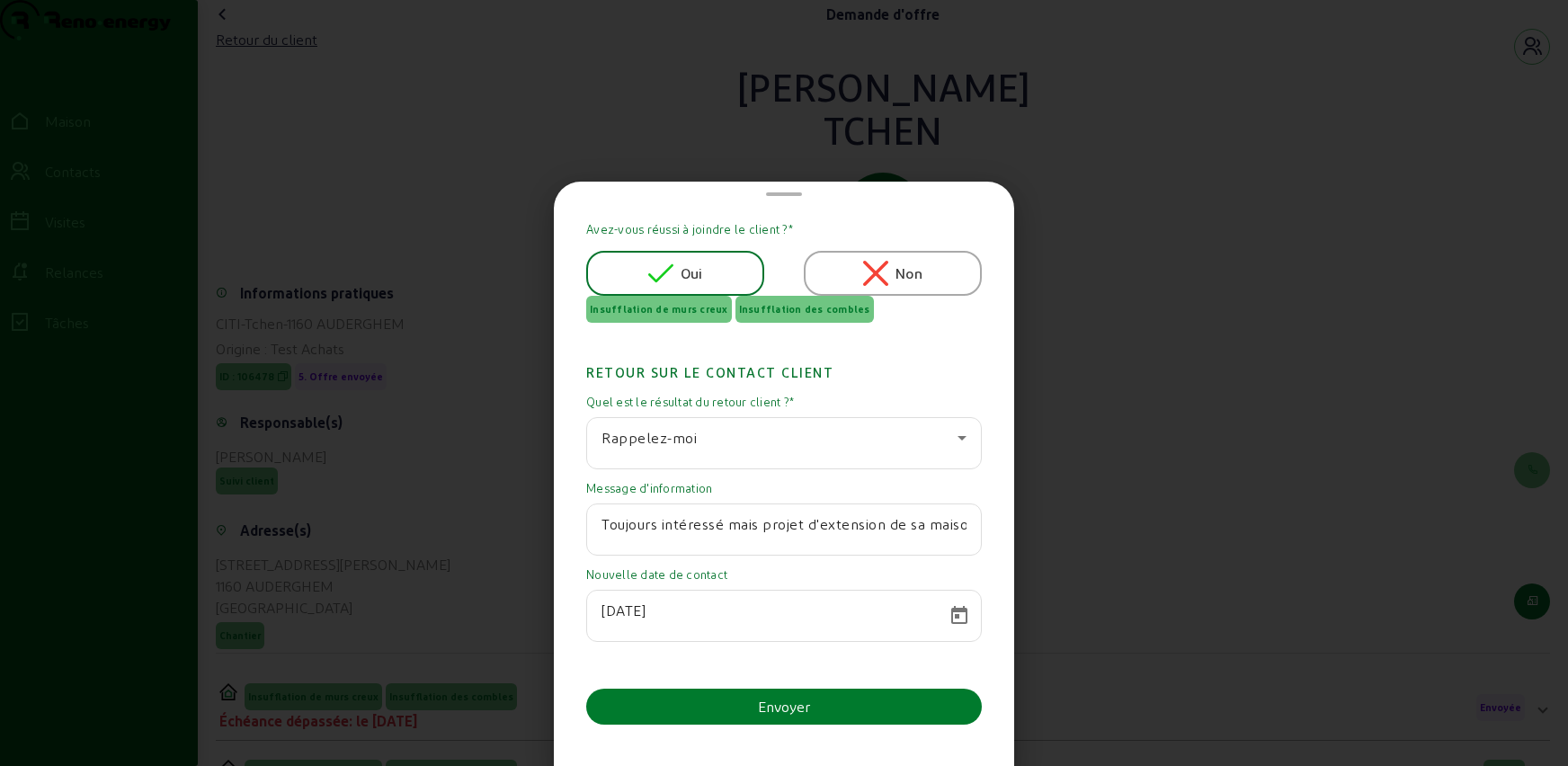
click at [755, 708] on button "Envoyer" at bounding box center [784, 706] width 395 height 36
